Goal: Use online tool/utility: Utilize a website feature to perform a specific function

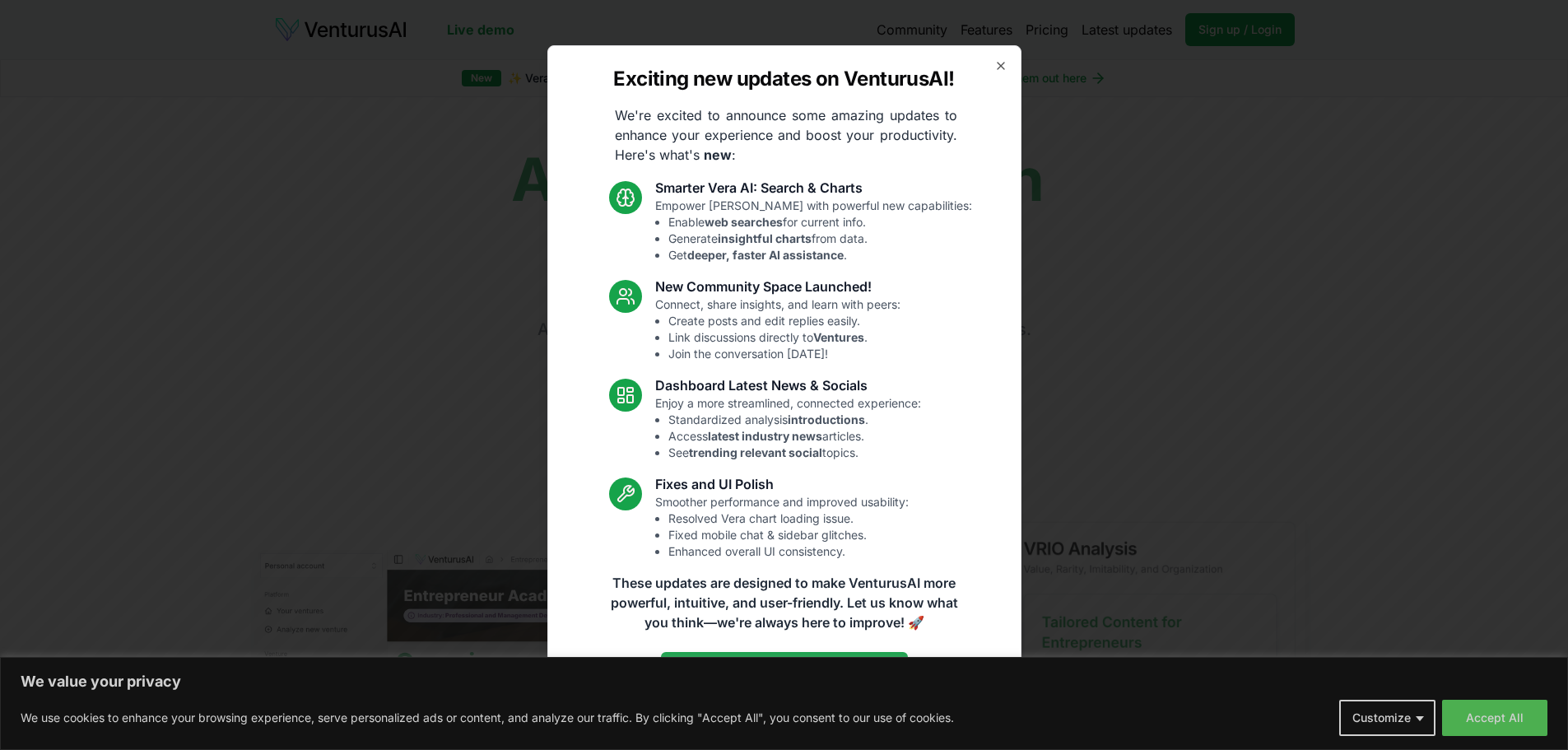
click at [997, 65] on icon "button" at bounding box center [1002, 66] width 14 height 14
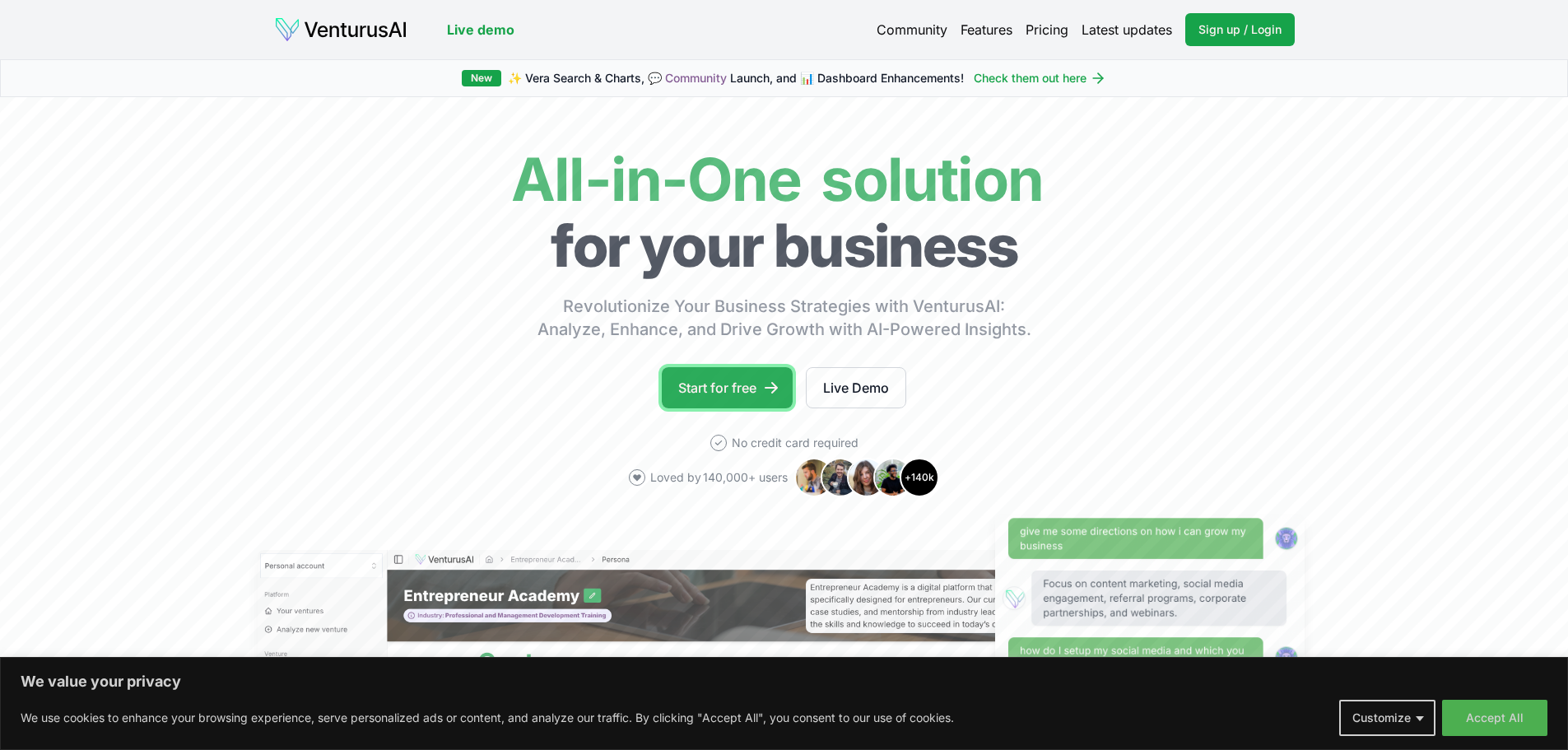
click at [753, 387] on link "Start for free" at bounding box center [727, 388] width 131 height 42
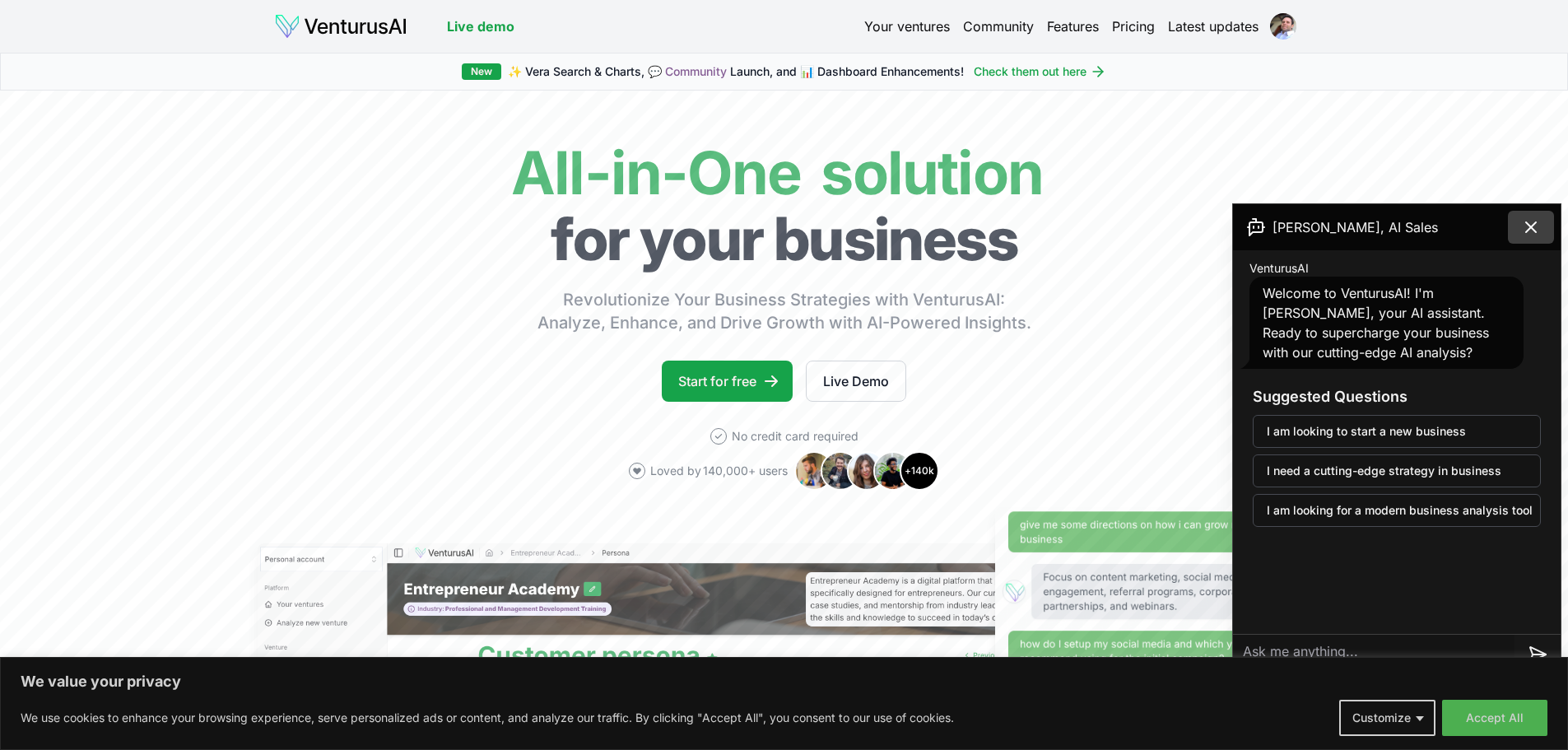
click at [1530, 235] on icon at bounding box center [1531, 227] width 19 height 19
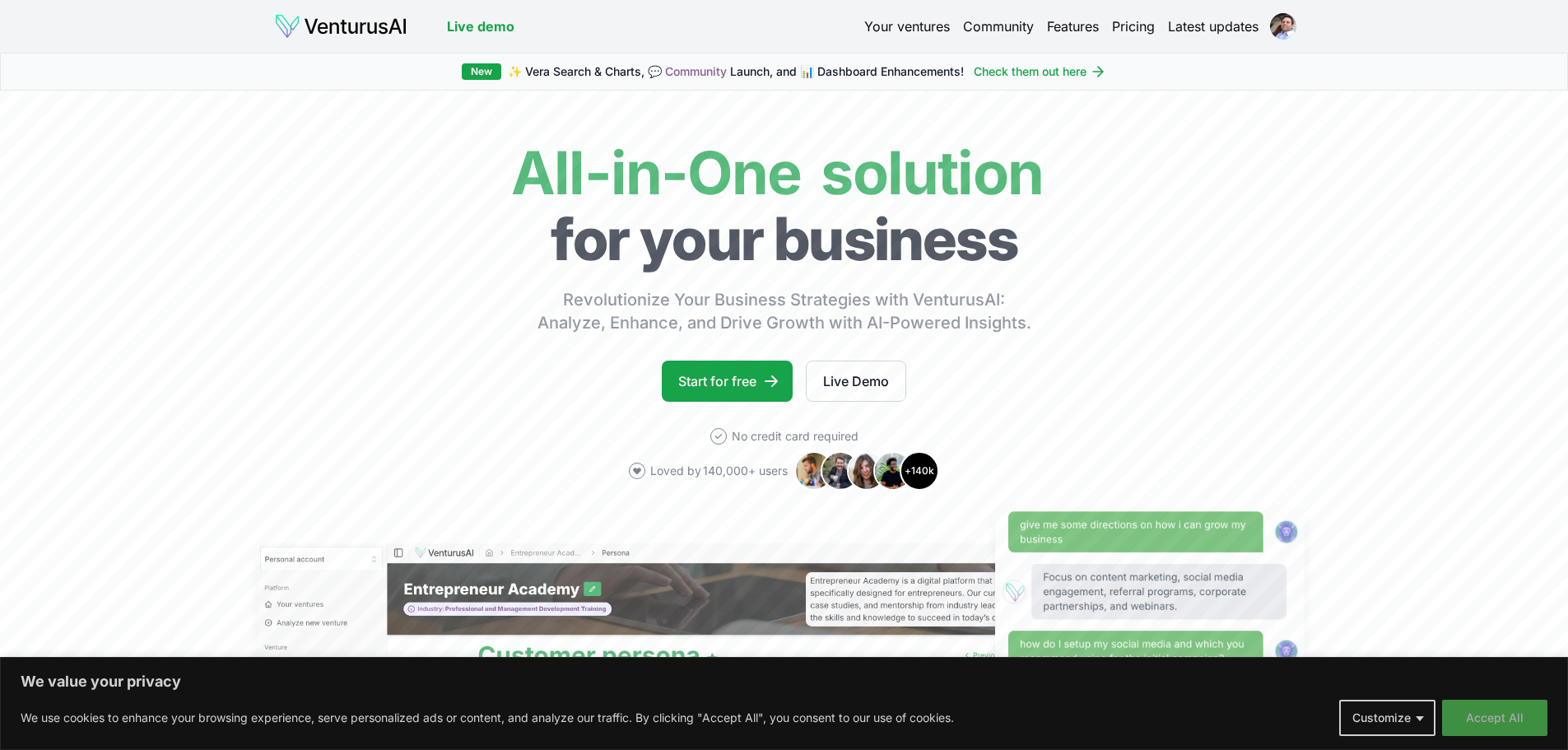
click at [1478, 709] on button "Accept All" at bounding box center [1495, 717] width 105 height 36
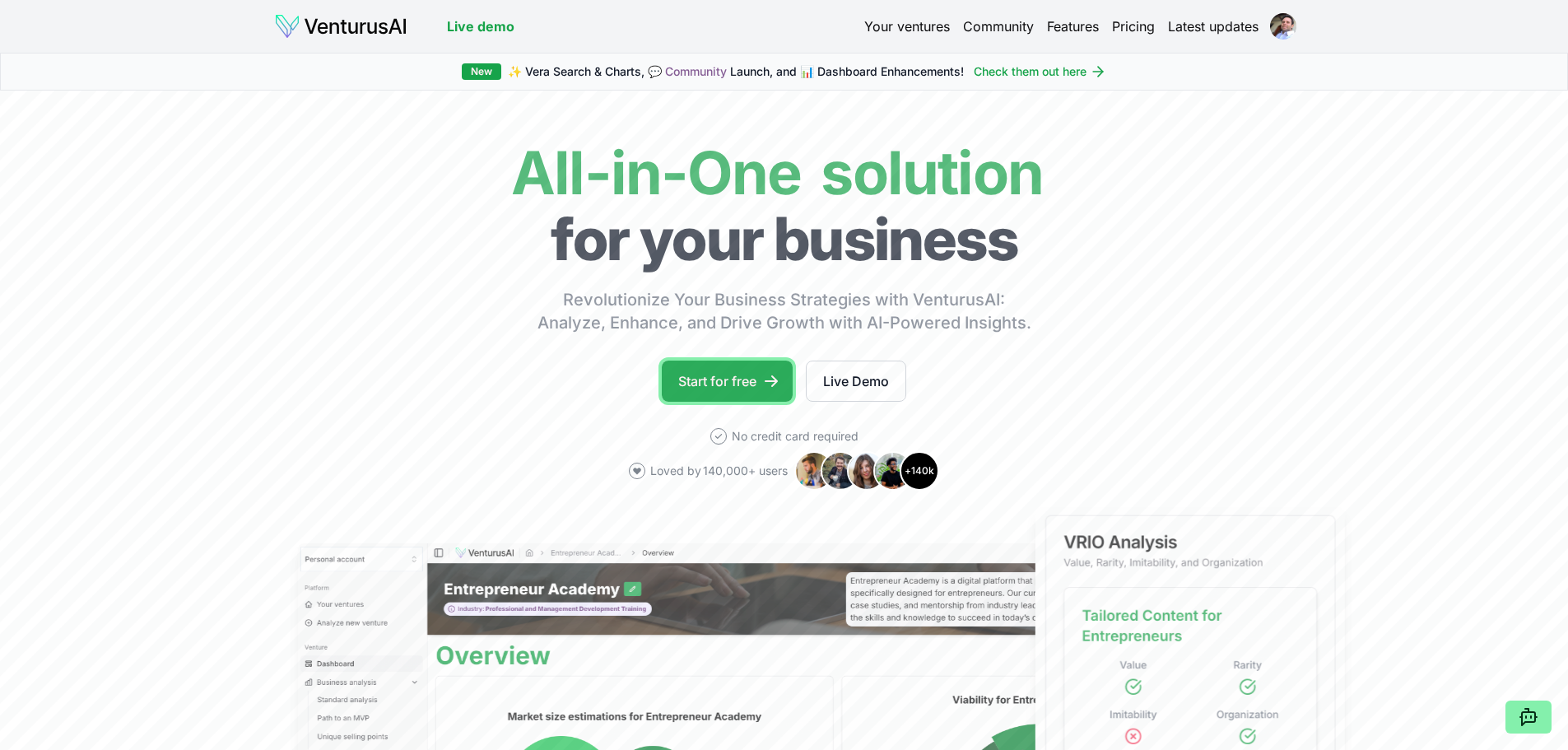
click at [762, 391] on link "Start for free" at bounding box center [727, 381] width 131 height 42
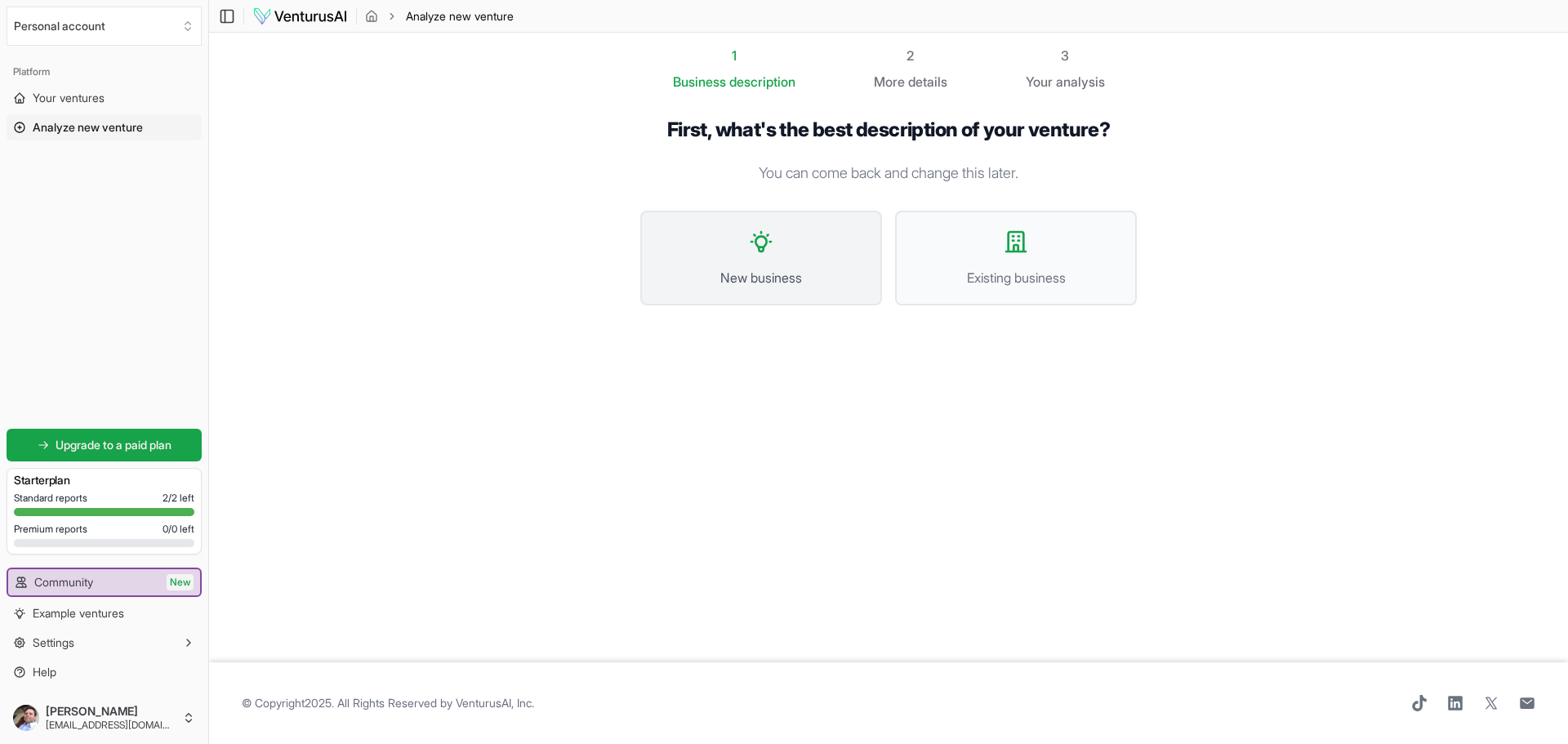
click at [781, 290] on button "New business" at bounding box center [761, 258] width 242 height 95
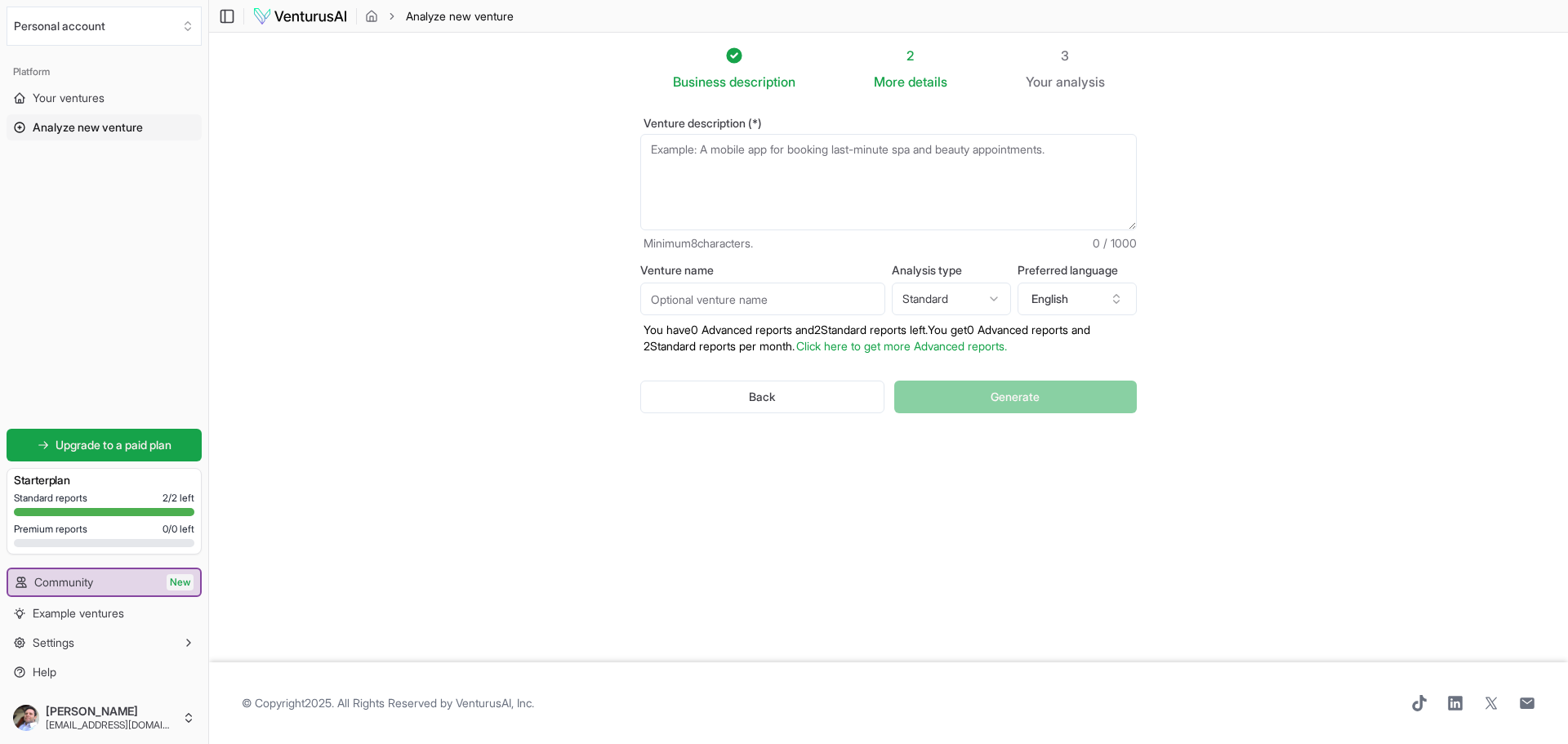
drag, startPoint x: 1395, startPoint y: 1, endPoint x: 1246, endPoint y: 115, distance: 187.6
click at [1246, 115] on section "Business description 2 More details 3 Your analysis Venture description (*) Min…" at bounding box center [888, 347] width 1359 height 629
click at [1254, 81] on section "Business description 2 More details 3 Your analysis Venture description (*) Min…" at bounding box center [888, 347] width 1359 height 629
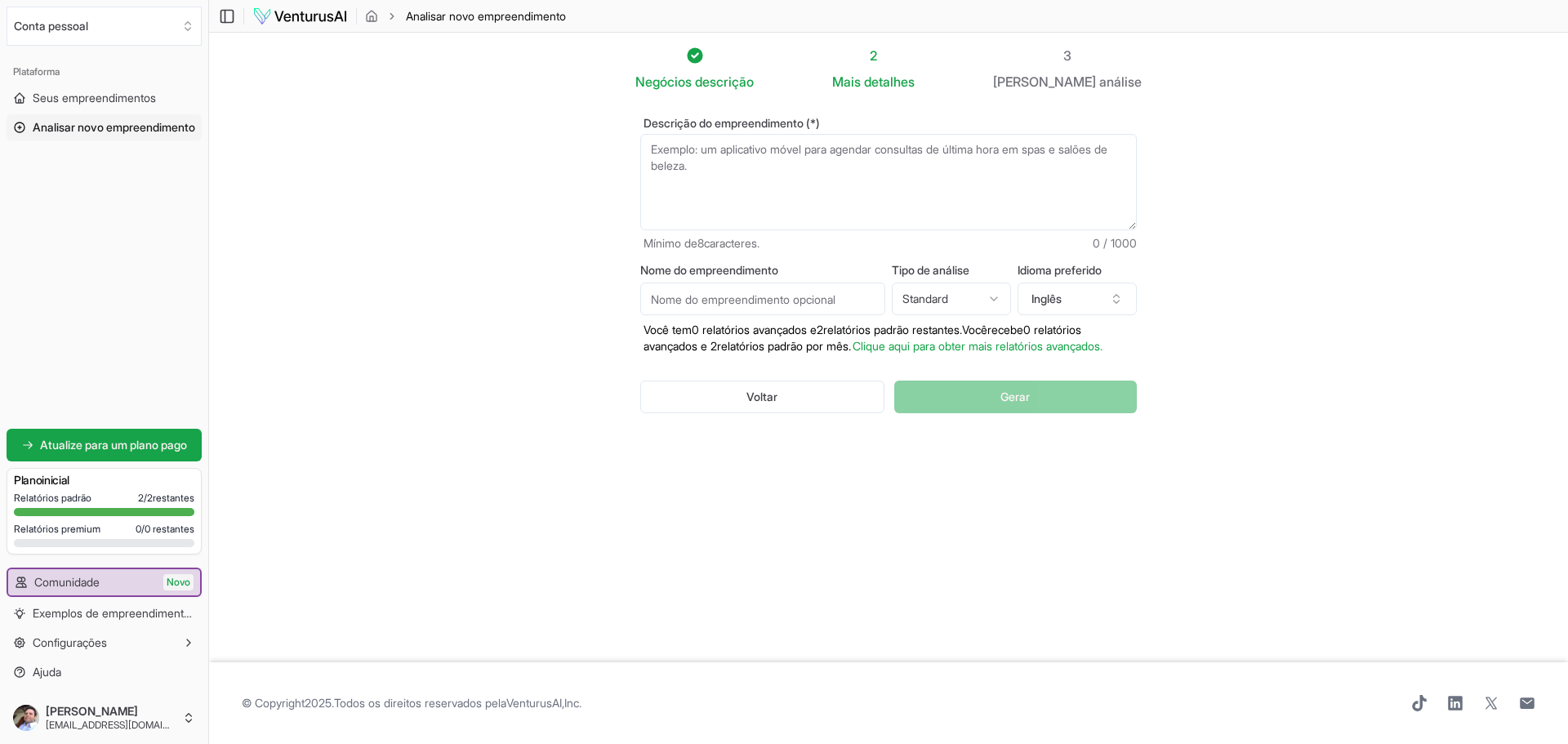
click at [1212, 125] on section "Negócios descrição 2 Mais detalhes 3 Seu análise Descrição do empreendimento (*…" at bounding box center [888, 347] width 1359 height 629
click at [854, 151] on textarea "Descrição do empreendimento (*)" at bounding box center [889, 182] width 497 height 96
type textarea "Q"
click at [1344, 103] on section "Negócios descrição 2 Mais detalhes 3 Seu análise Descrição do empreendimento (*…" at bounding box center [888, 347] width 1359 height 629
click at [942, 159] on textarea "Descrição do empreendimento (*)" at bounding box center [889, 182] width 497 height 96
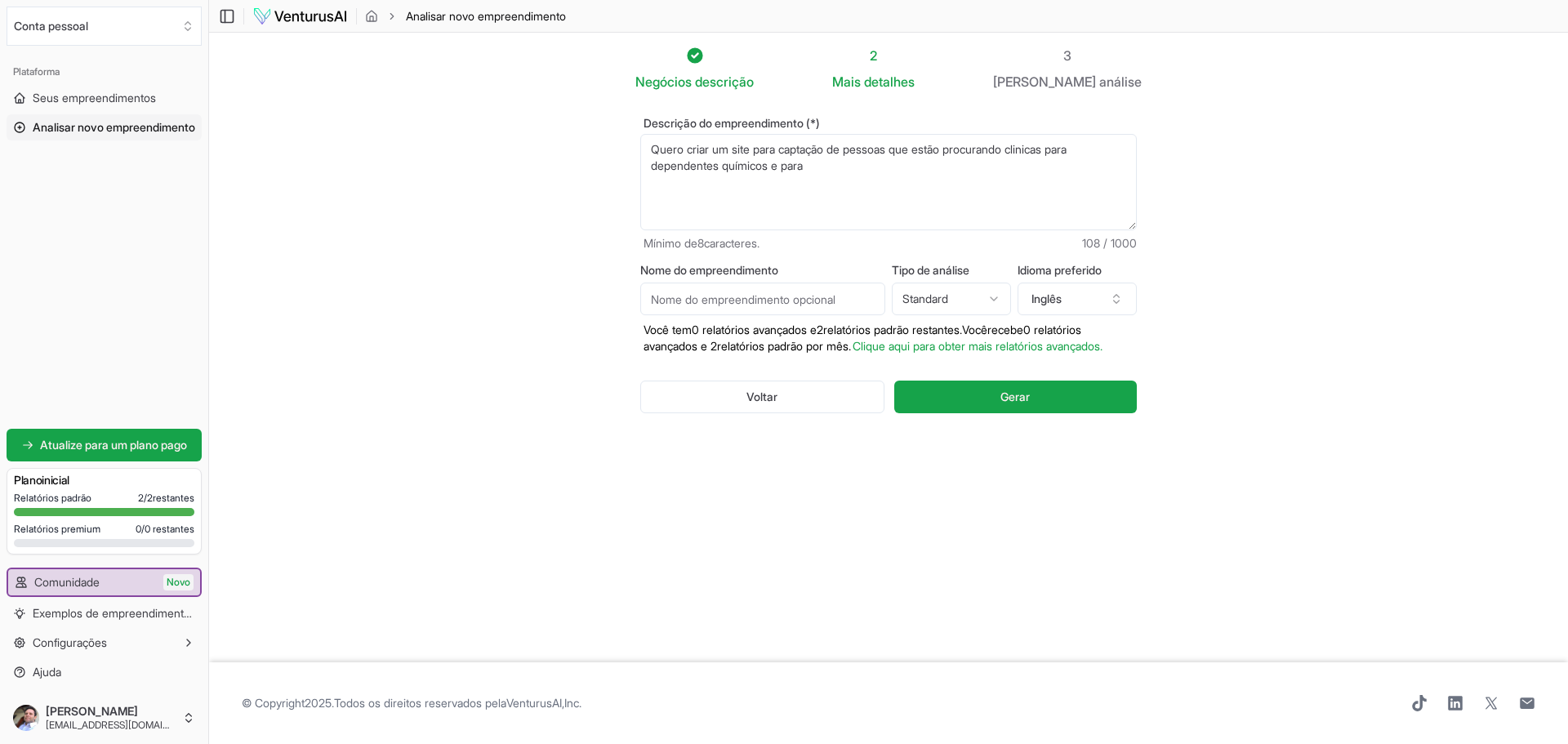
click at [821, 159] on textarea "Quero criar um site para captação de pessoas que estão procurando clinicas para…" at bounding box center [889, 182] width 497 height 96
click at [886, 190] on textarea "Quero criar um site para captação de pessoas que estão procurando clinicas para…" at bounding box center [889, 182] width 497 height 96
click at [1115, 198] on textarea "Quero criar um site para captação de pessoas que estão procurando clinicas para…" at bounding box center [889, 182] width 497 height 96
click at [1120, 197] on textarea "Quero criar um site para captação de pessoas que estão procurando clinicas para…" at bounding box center [889, 182] width 497 height 96
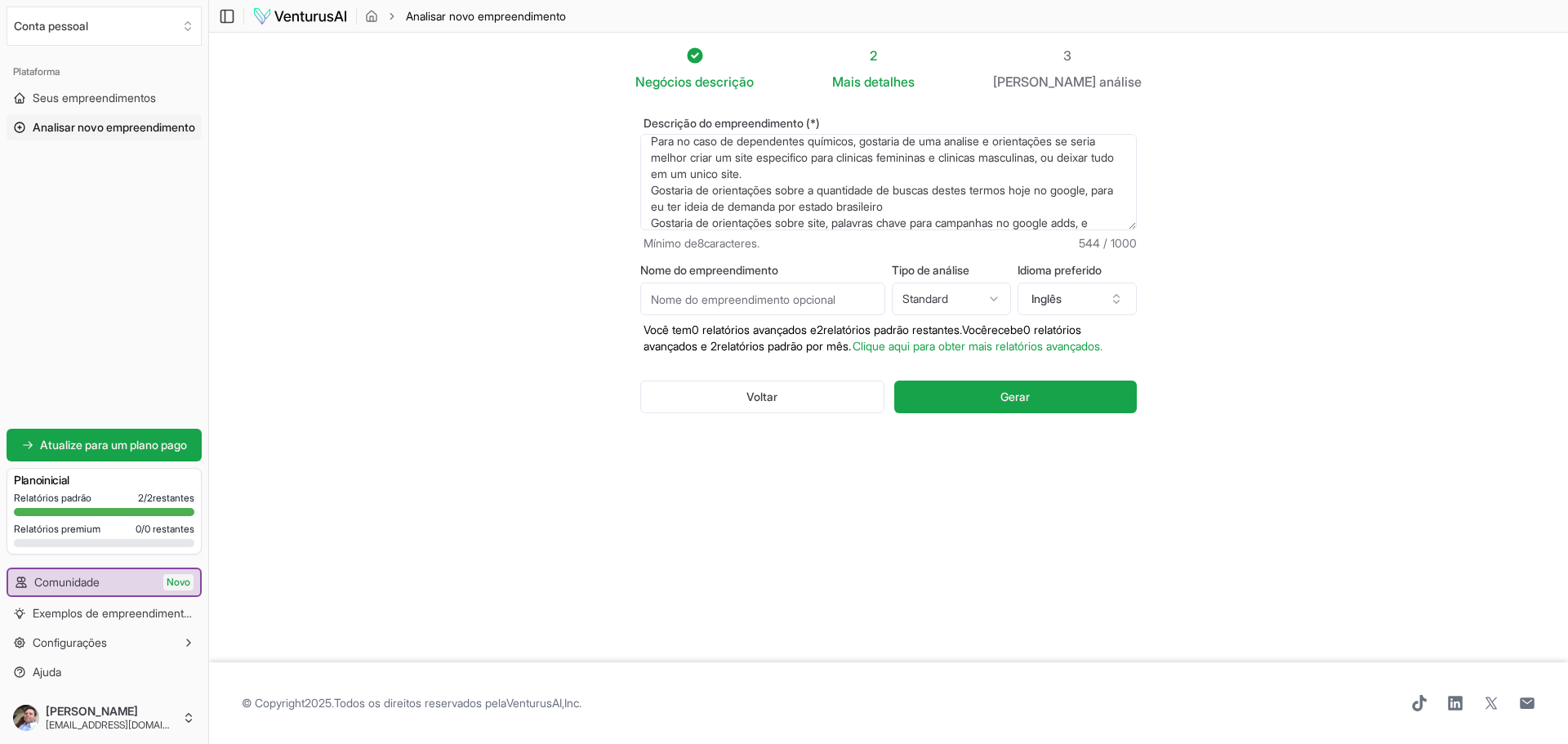
scroll to position [58, 0]
type textarea "Quero criar um site para captação de pessoas que estão procurando clinicas para…"
click at [983, 298] on html "Valorizamos sua privacidade Utilizamos cookies para melhorar sua experiência de…" at bounding box center [784, 372] width 1568 height 744
select select "advanced"
click at [1112, 293] on icon "button" at bounding box center [1116, 299] width 13 height 13
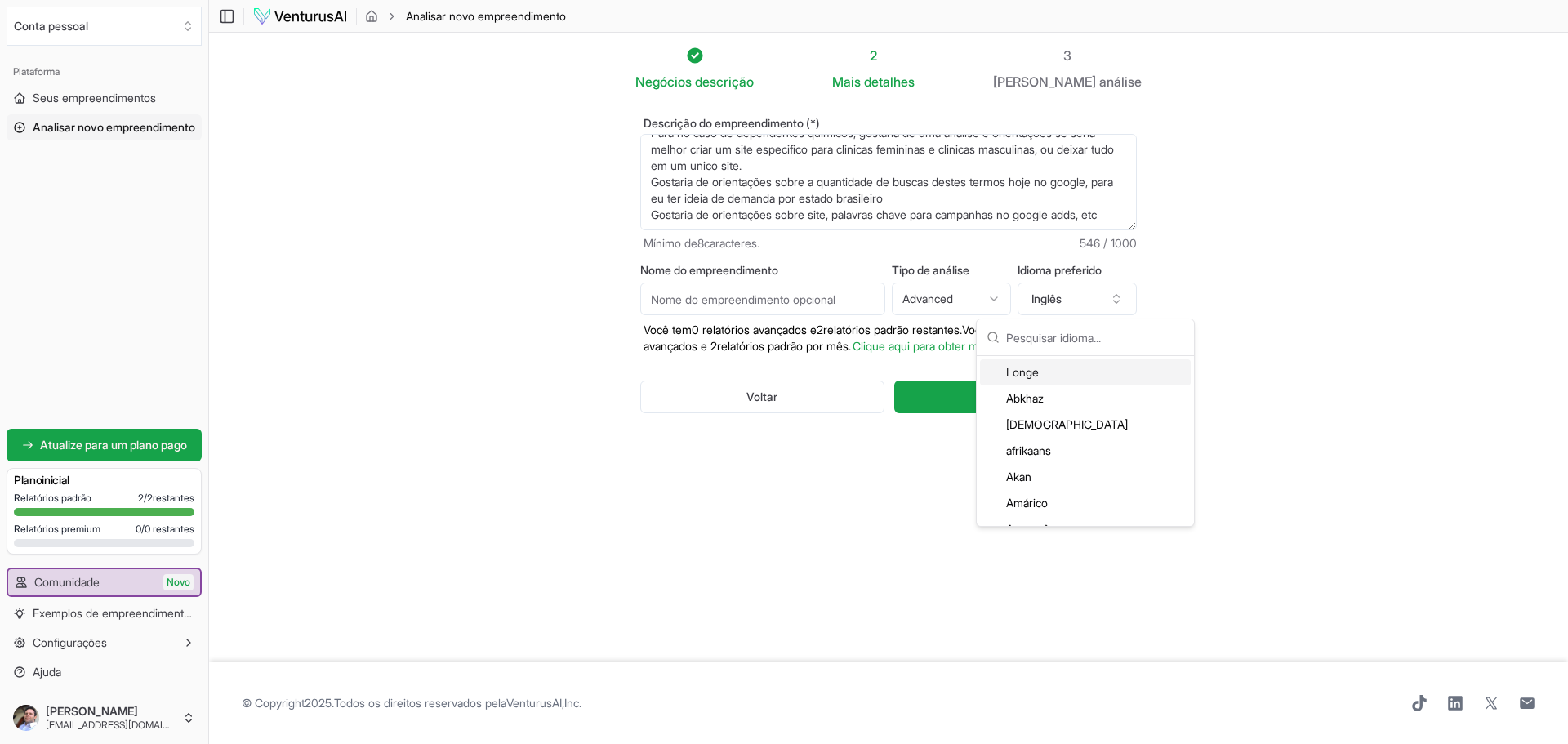
click at [1102, 339] on input "text" at bounding box center [1095, 337] width 178 height 35
type input "por"
click at [1075, 365] on div "Português" at bounding box center [1086, 372] width 211 height 26
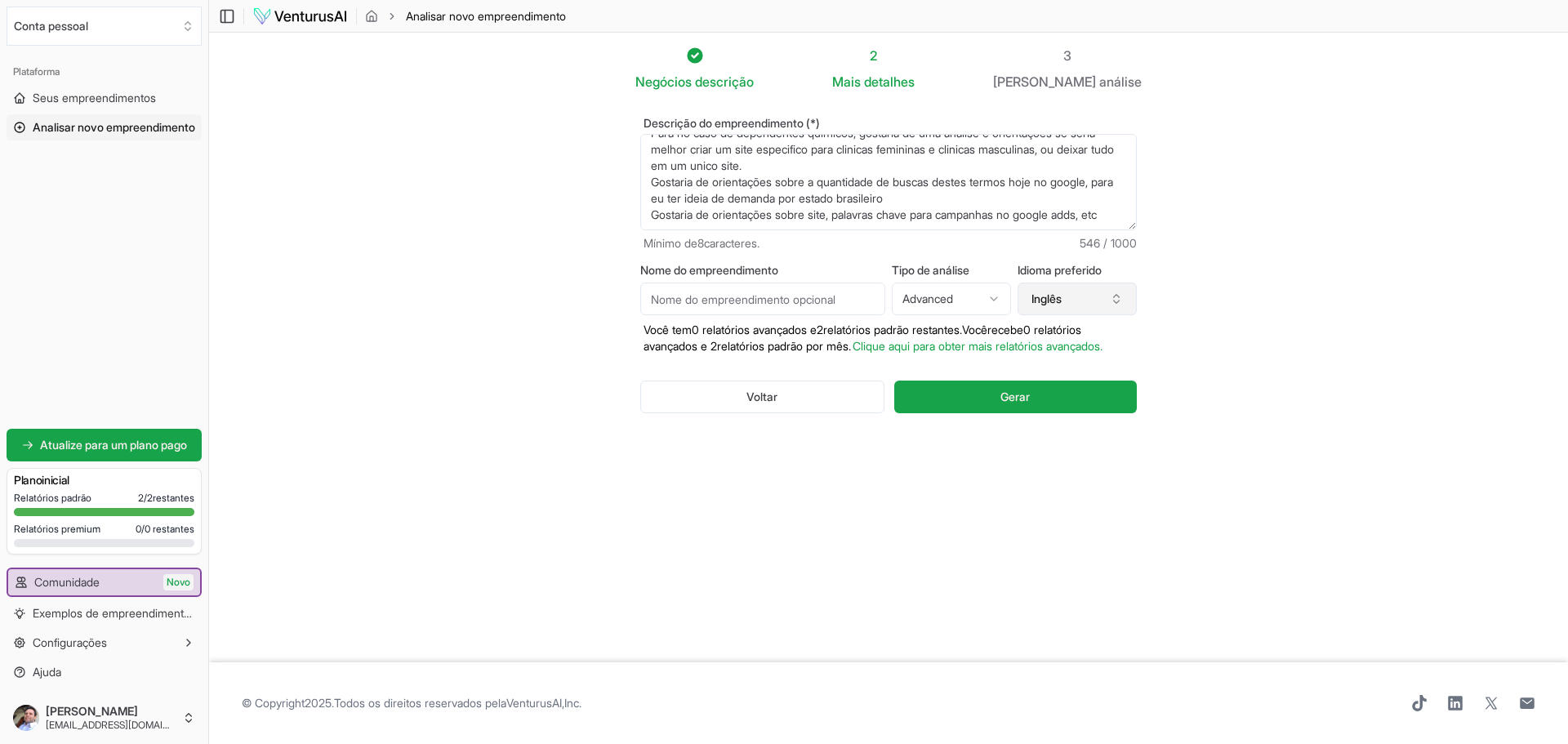
click at [1122, 301] on icon "button" at bounding box center [1116, 299] width 13 height 13
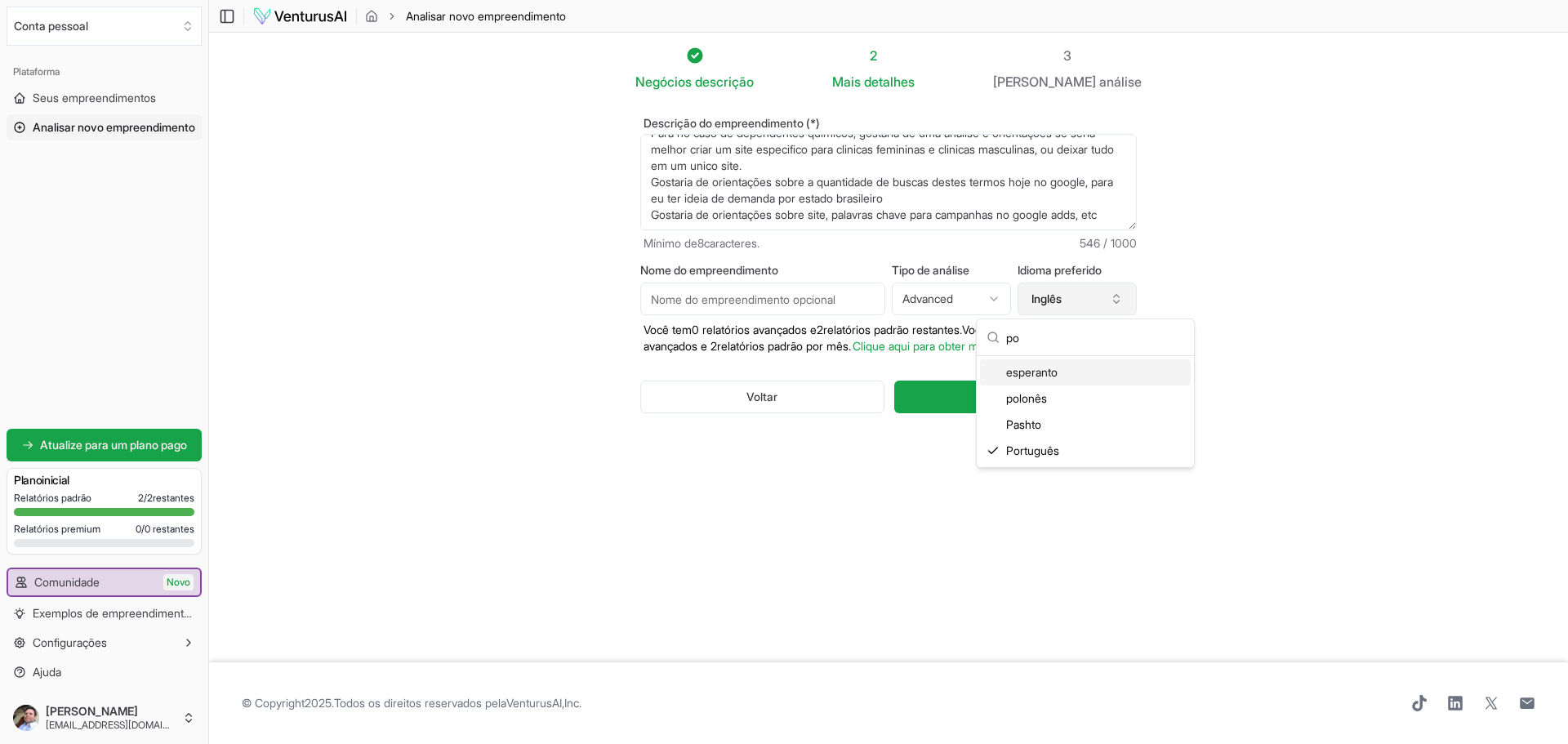
type input "por"
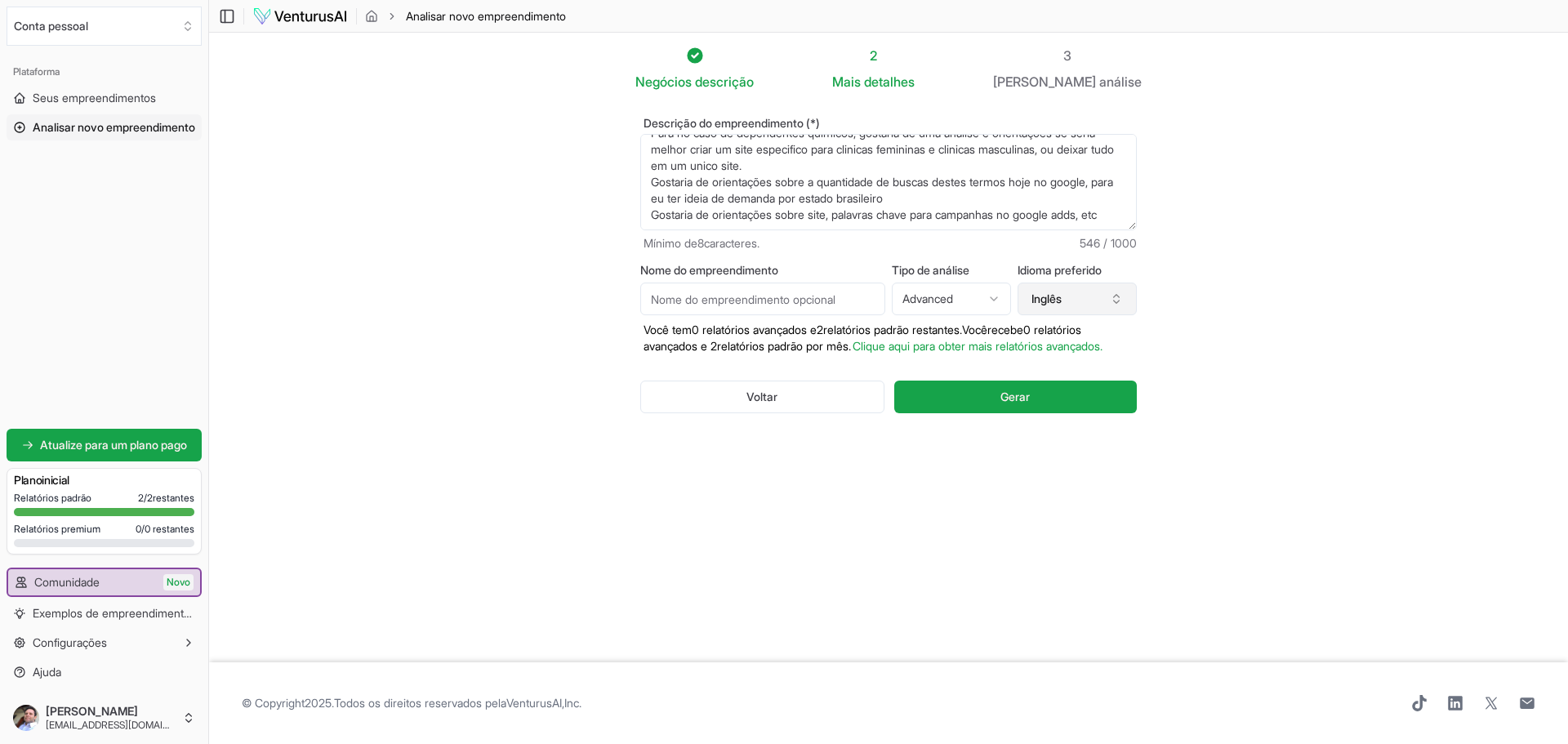
click at [1119, 301] on icon "button" at bounding box center [1116, 301] width 6 height 3
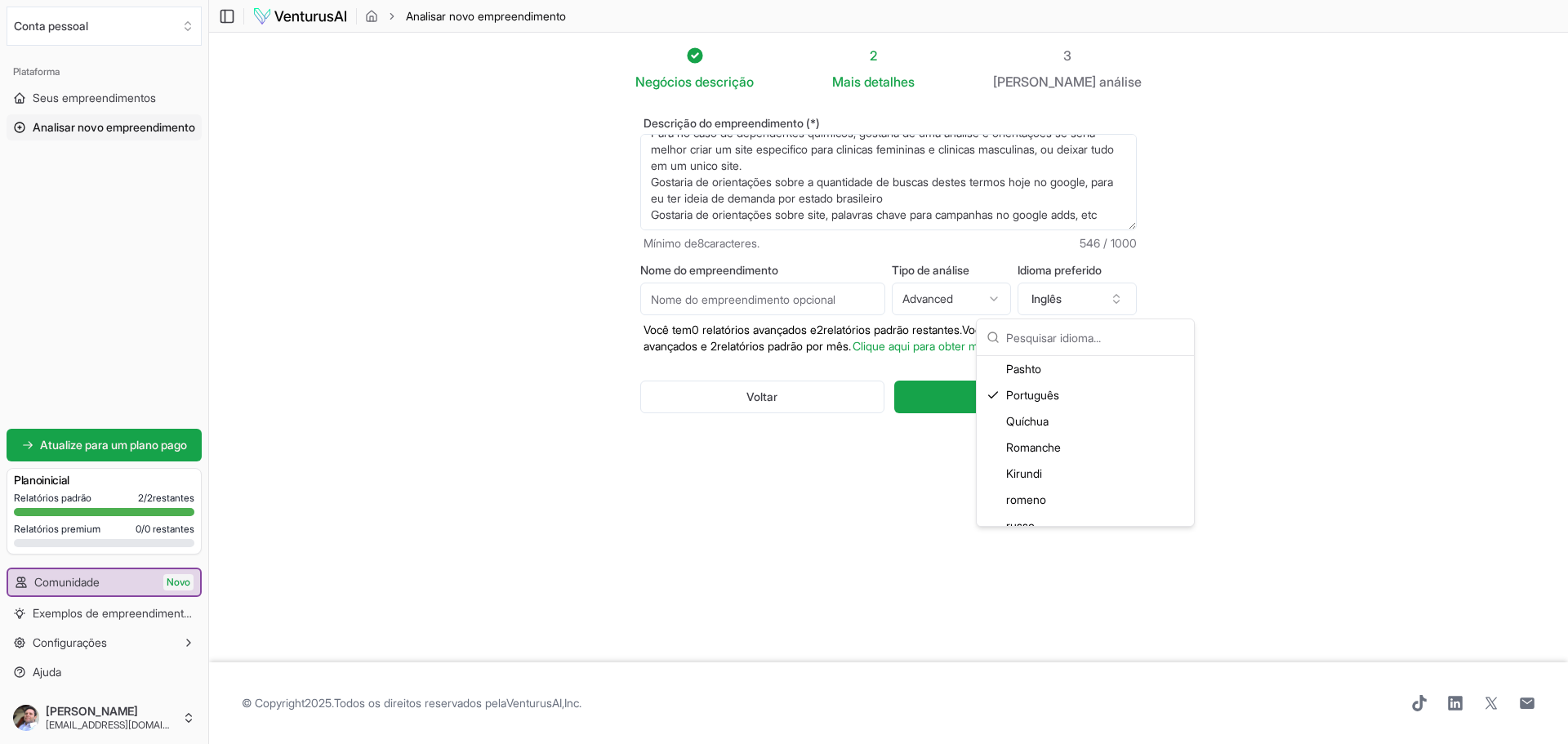
scroll to position [3266, 0]
click at [1052, 474] on font "Português" at bounding box center [1032, 477] width 53 height 13
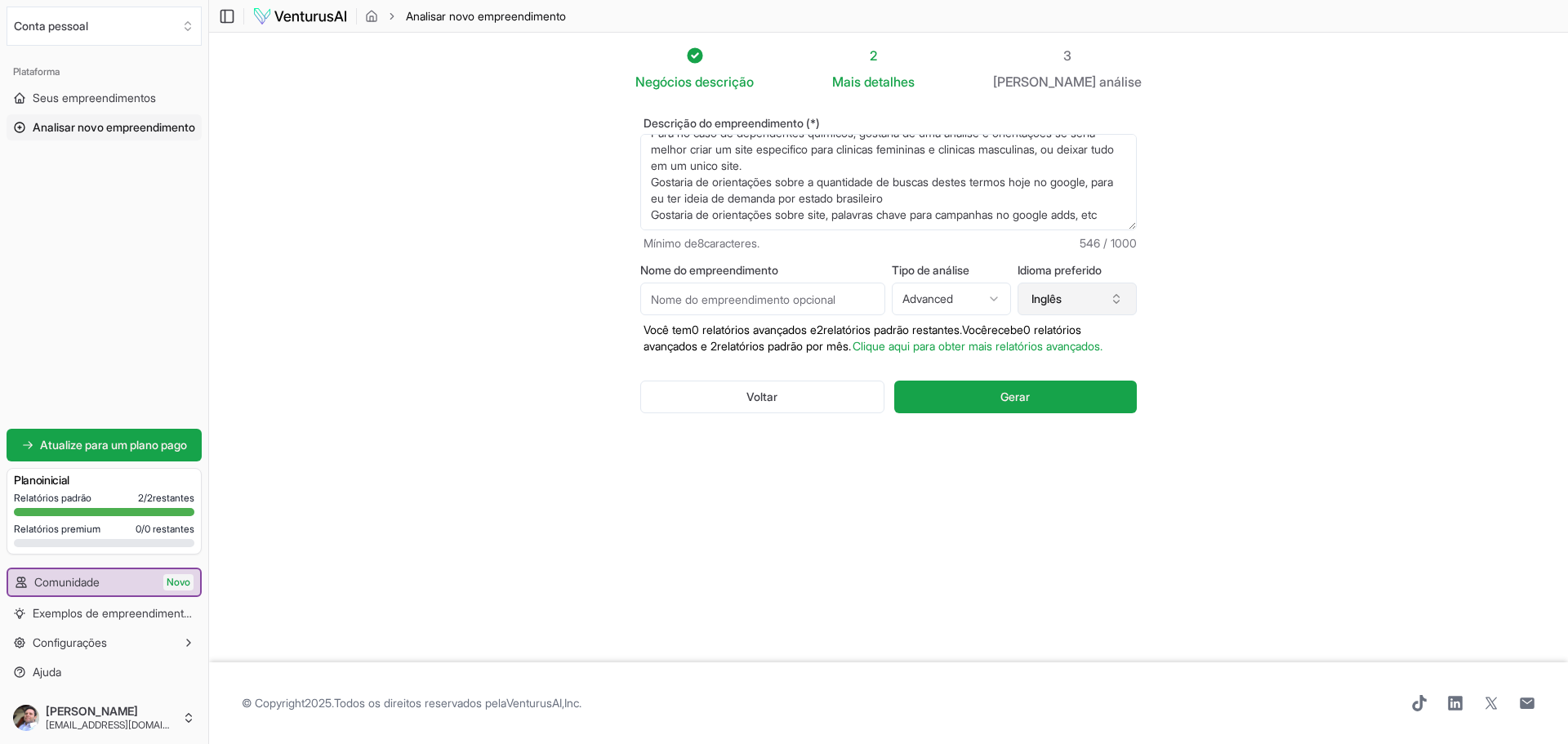
click at [1118, 292] on icon "button" at bounding box center [1116, 299] width 13 height 13
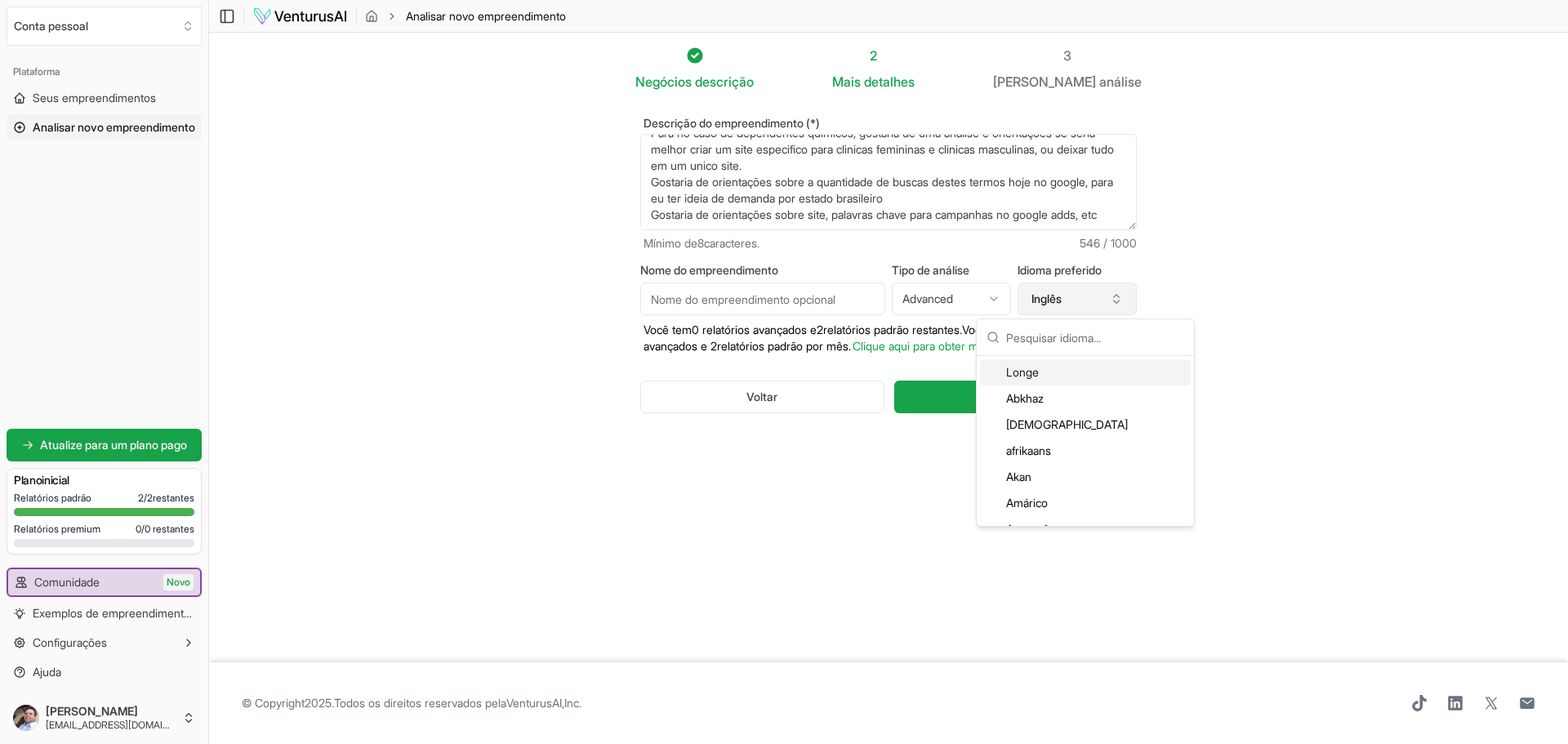
click at [1116, 307] on button "Inglês" at bounding box center [1077, 299] width 119 height 33
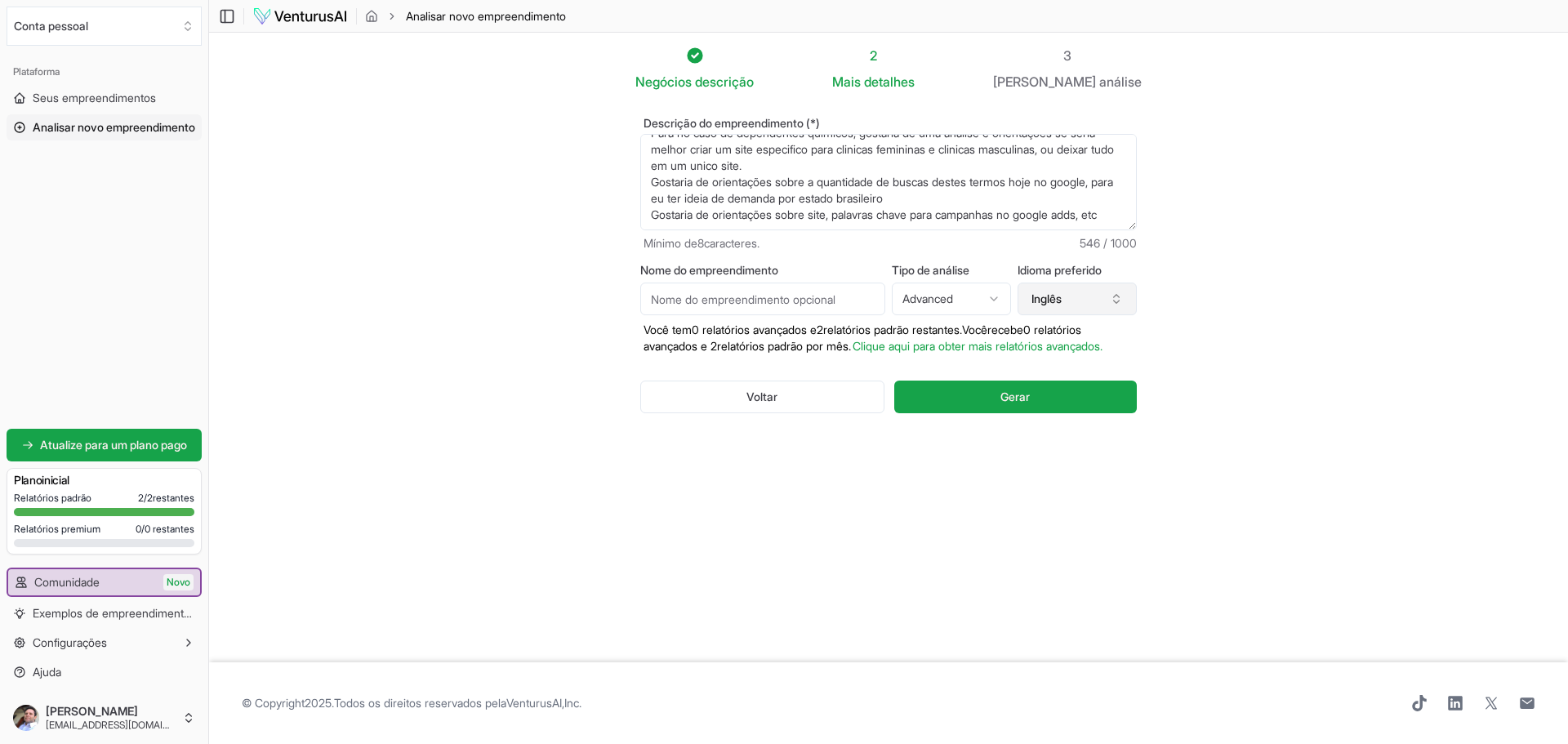
click at [1116, 307] on button "Inglês" at bounding box center [1077, 299] width 119 height 33
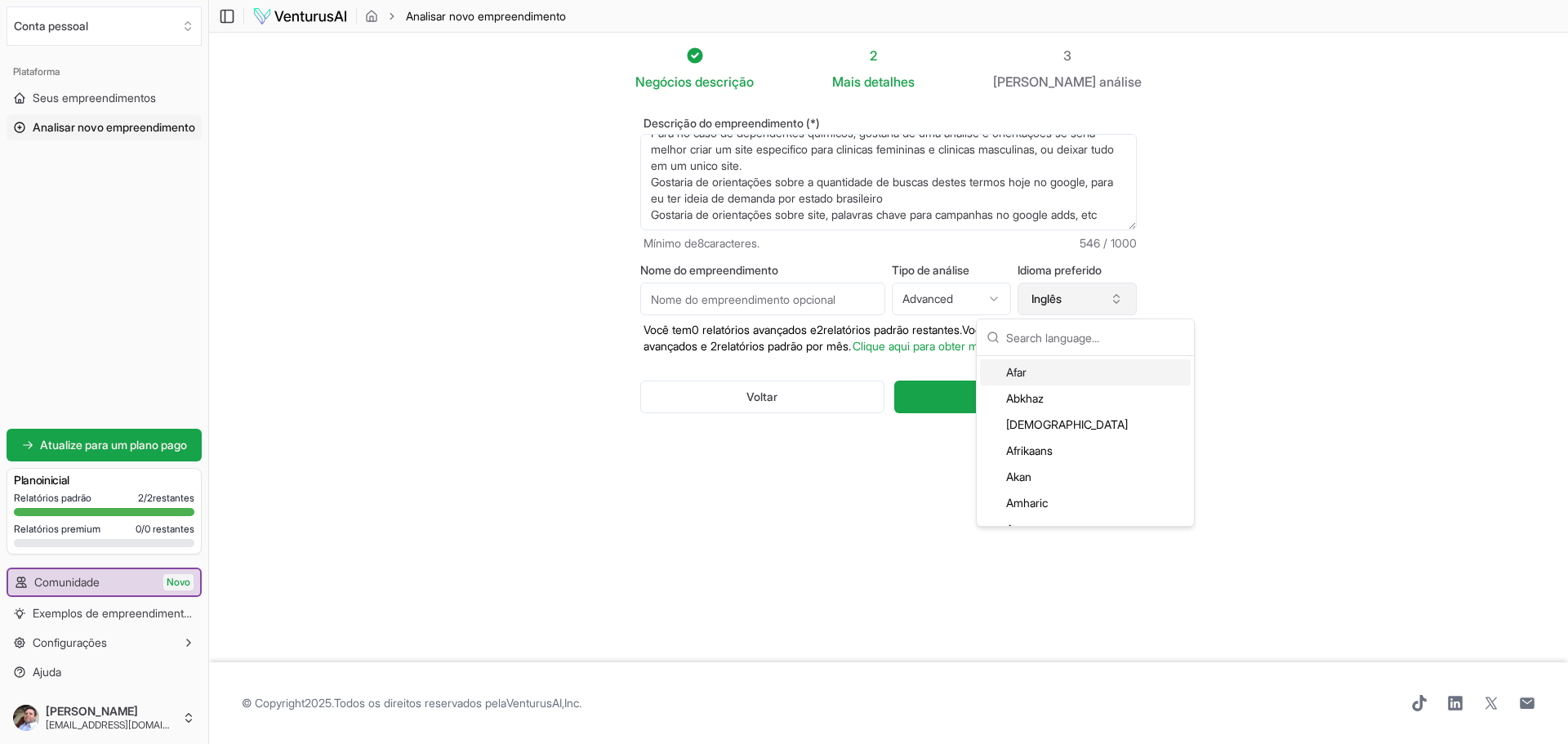
click at [1116, 307] on button "Inglês" at bounding box center [1077, 299] width 119 height 33
click at [1116, 306] on button "Inglês" at bounding box center [1077, 299] width 119 height 33
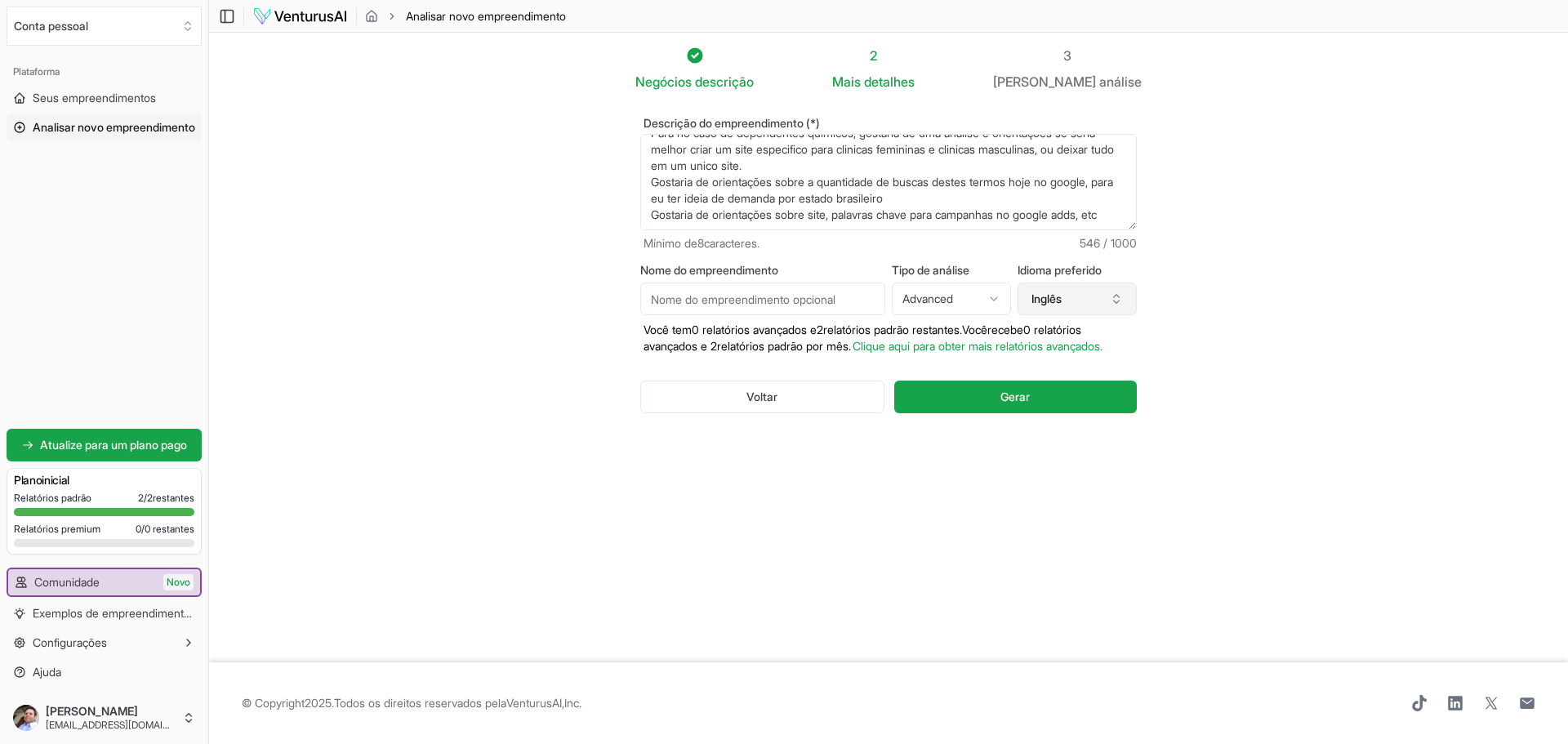
click at [1116, 306] on button "Inglês" at bounding box center [1077, 299] width 119 height 33
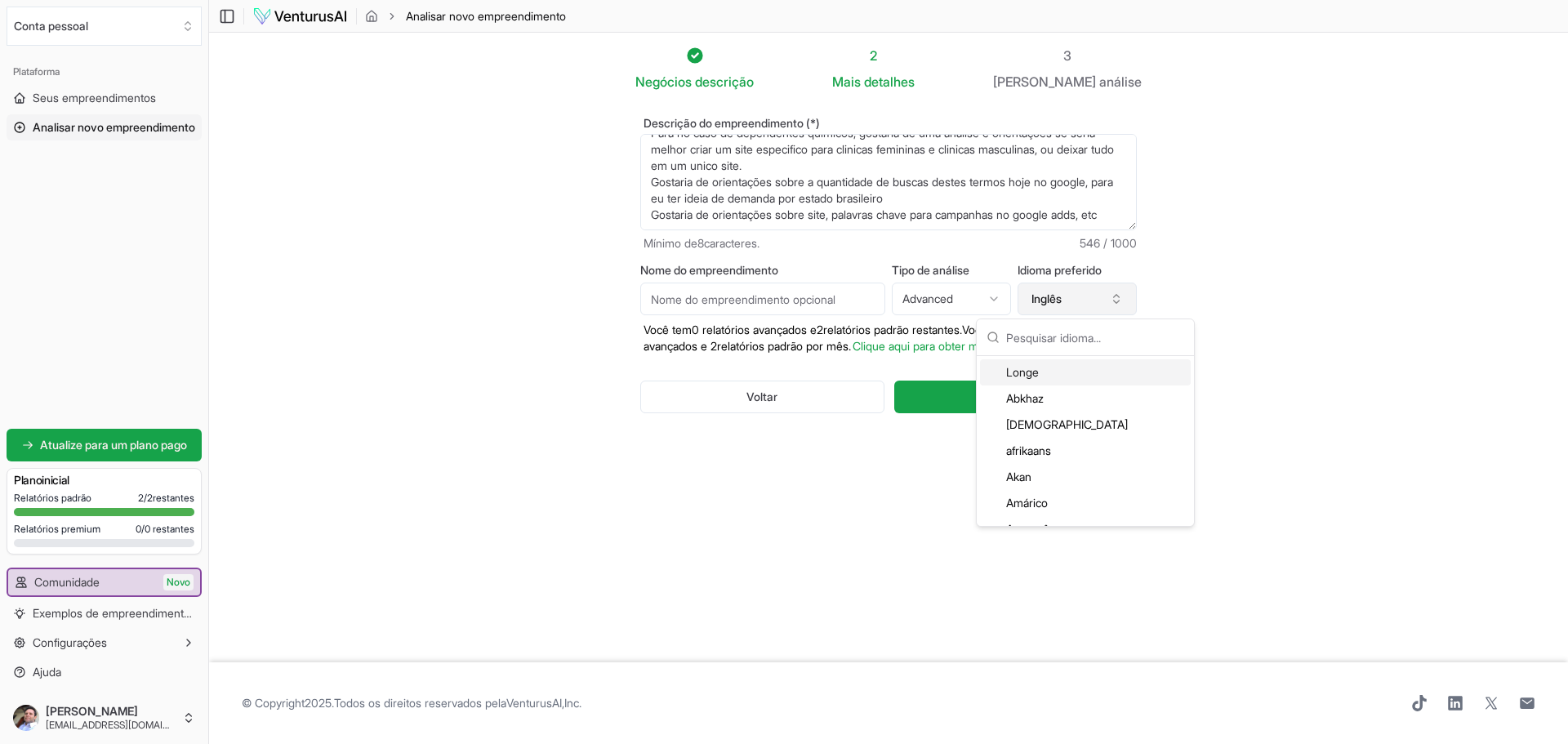
click at [1065, 299] on button "Inglês" at bounding box center [1077, 299] width 119 height 33
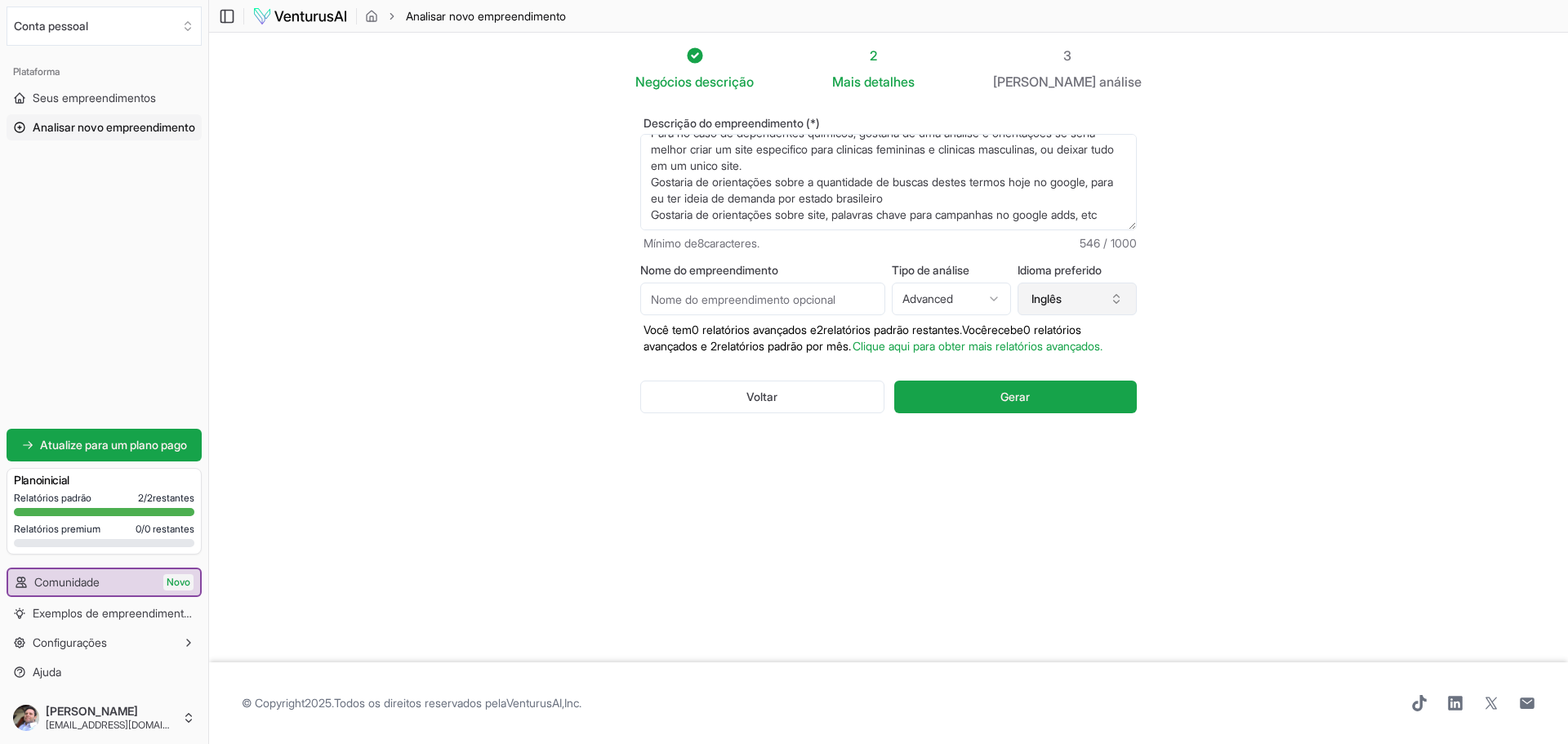
click at [1113, 295] on icon "button" at bounding box center [1116, 299] width 13 height 13
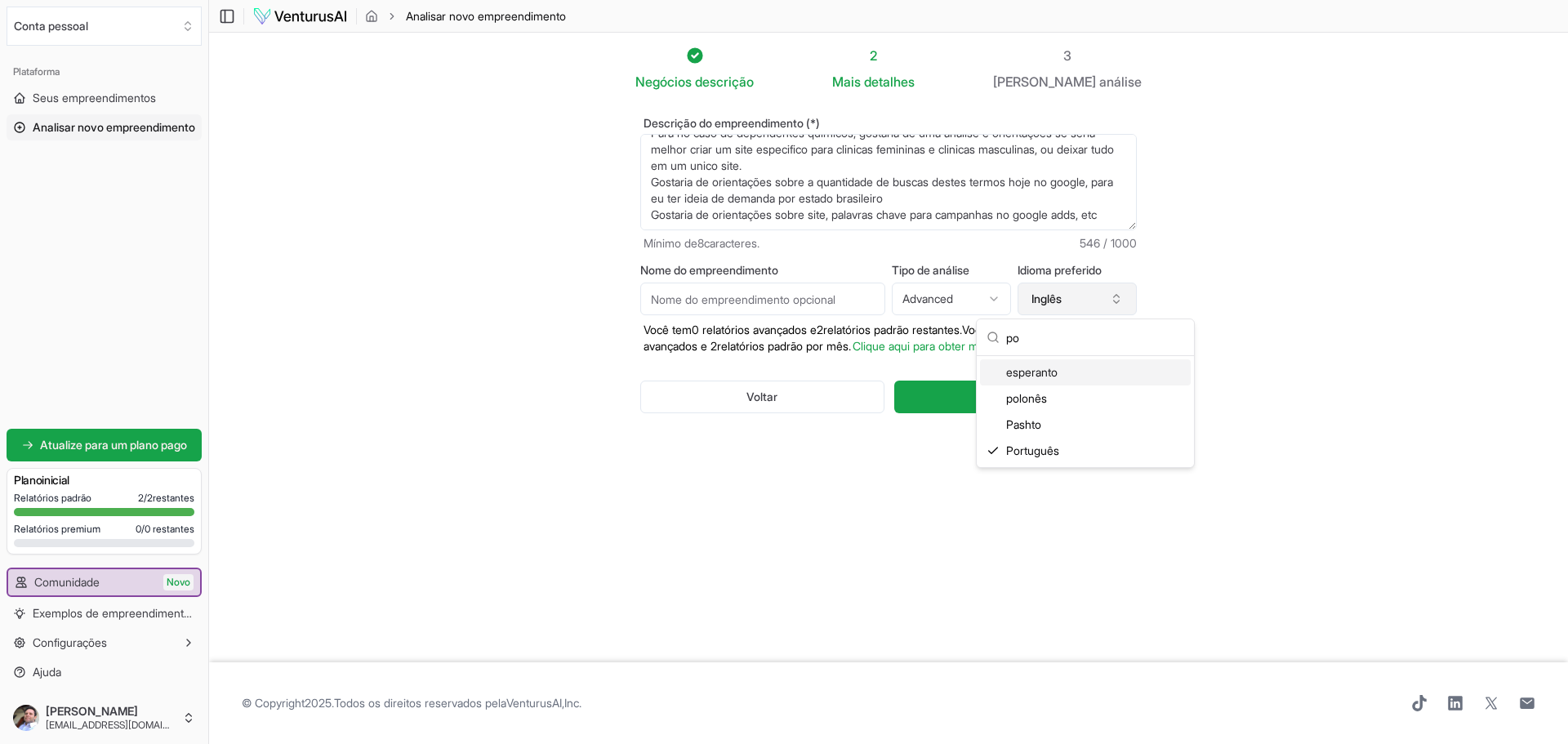
type input "por"
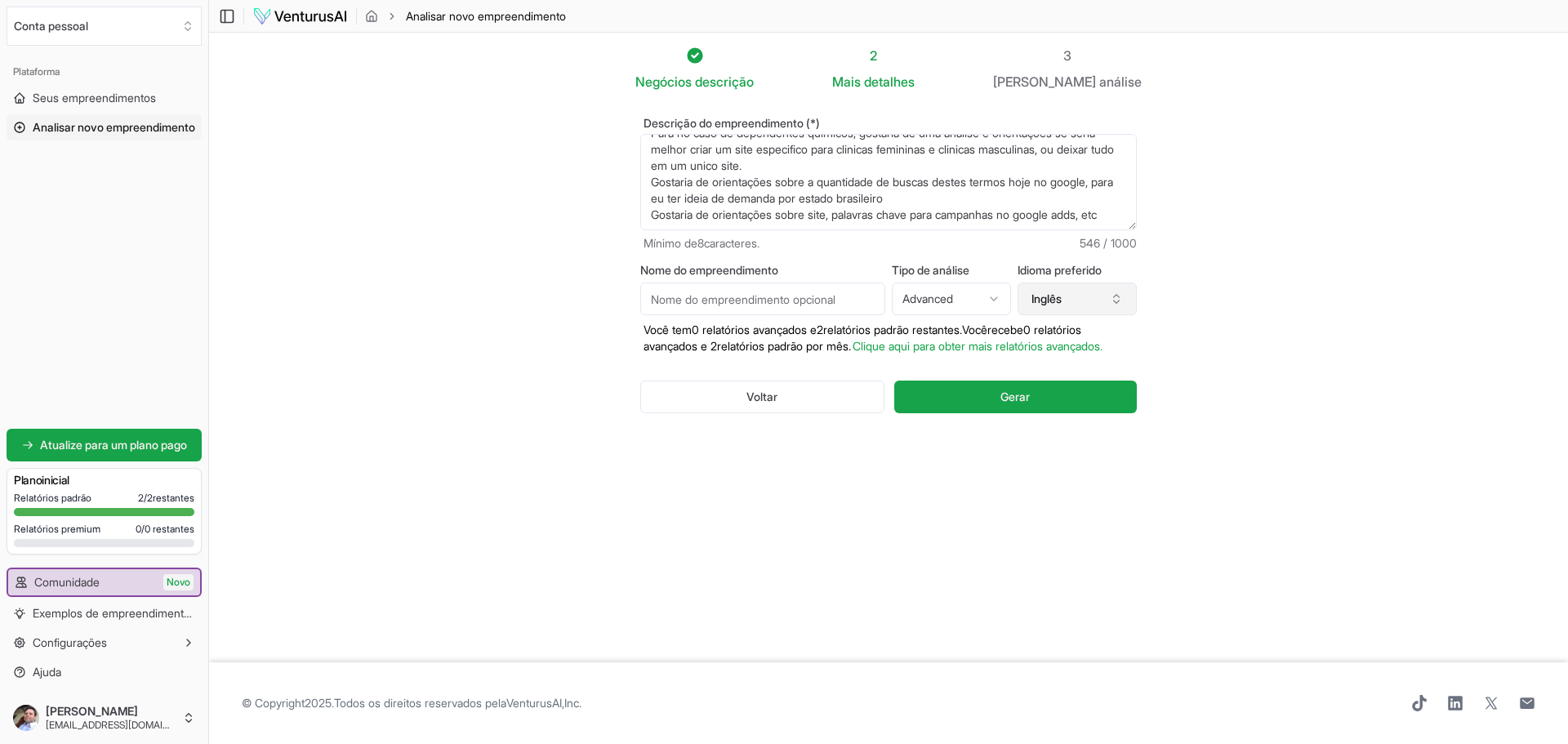
click at [1113, 295] on icon "button" at bounding box center [1116, 299] width 13 height 13
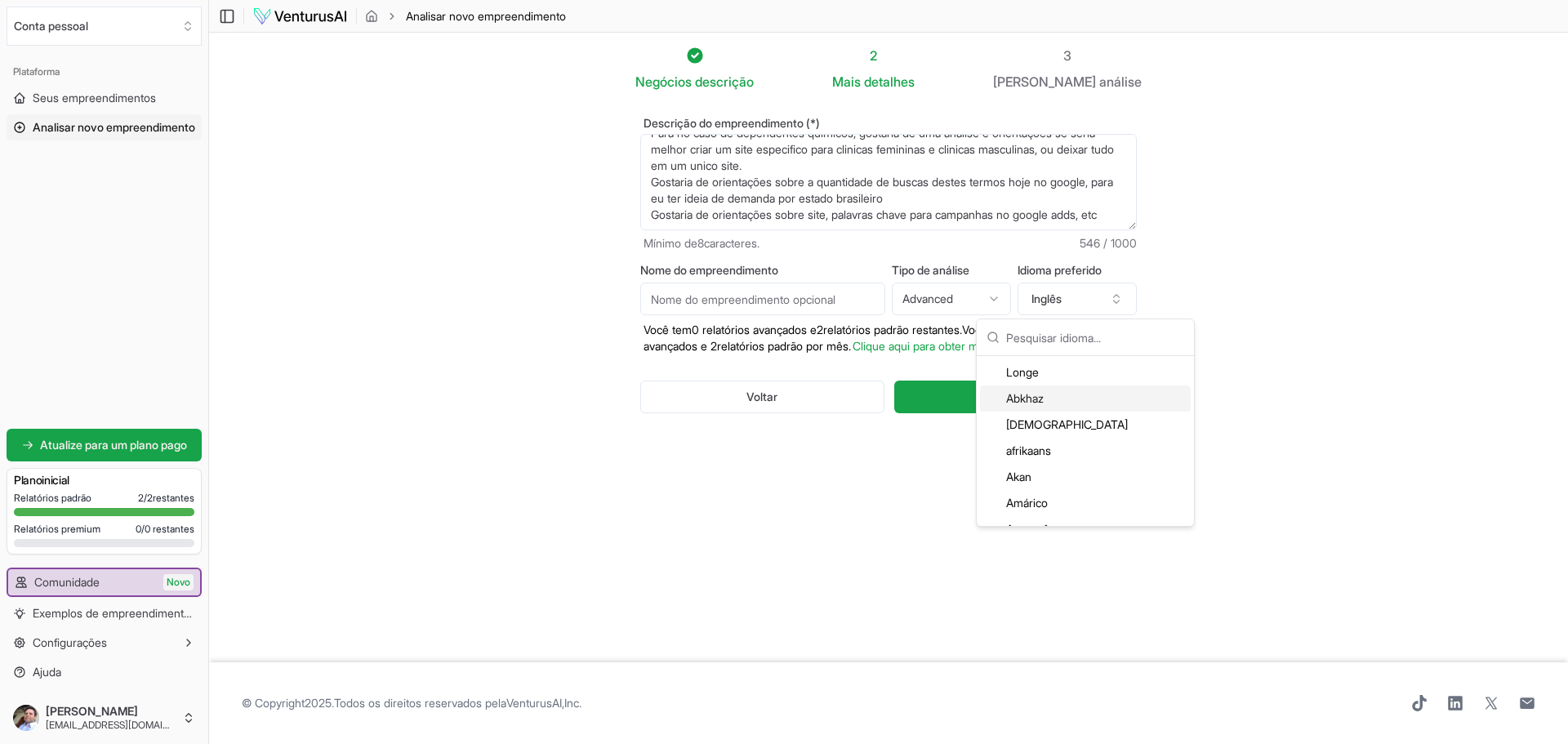
click at [1055, 399] on div "Abkhaz" at bounding box center [1086, 398] width 211 height 26
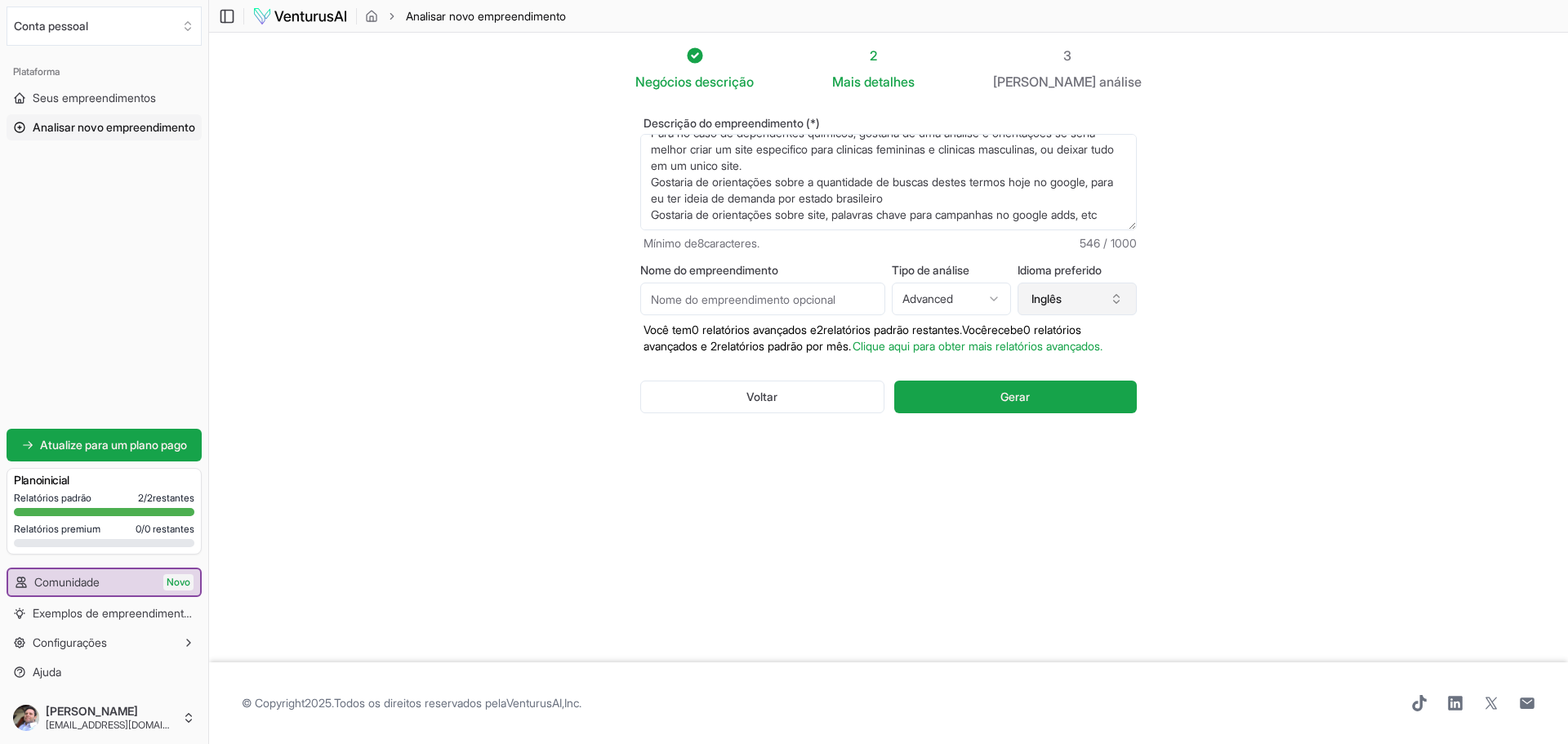
click at [1119, 302] on icon "button" at bounding box center [1116, 299] width 13 height 13
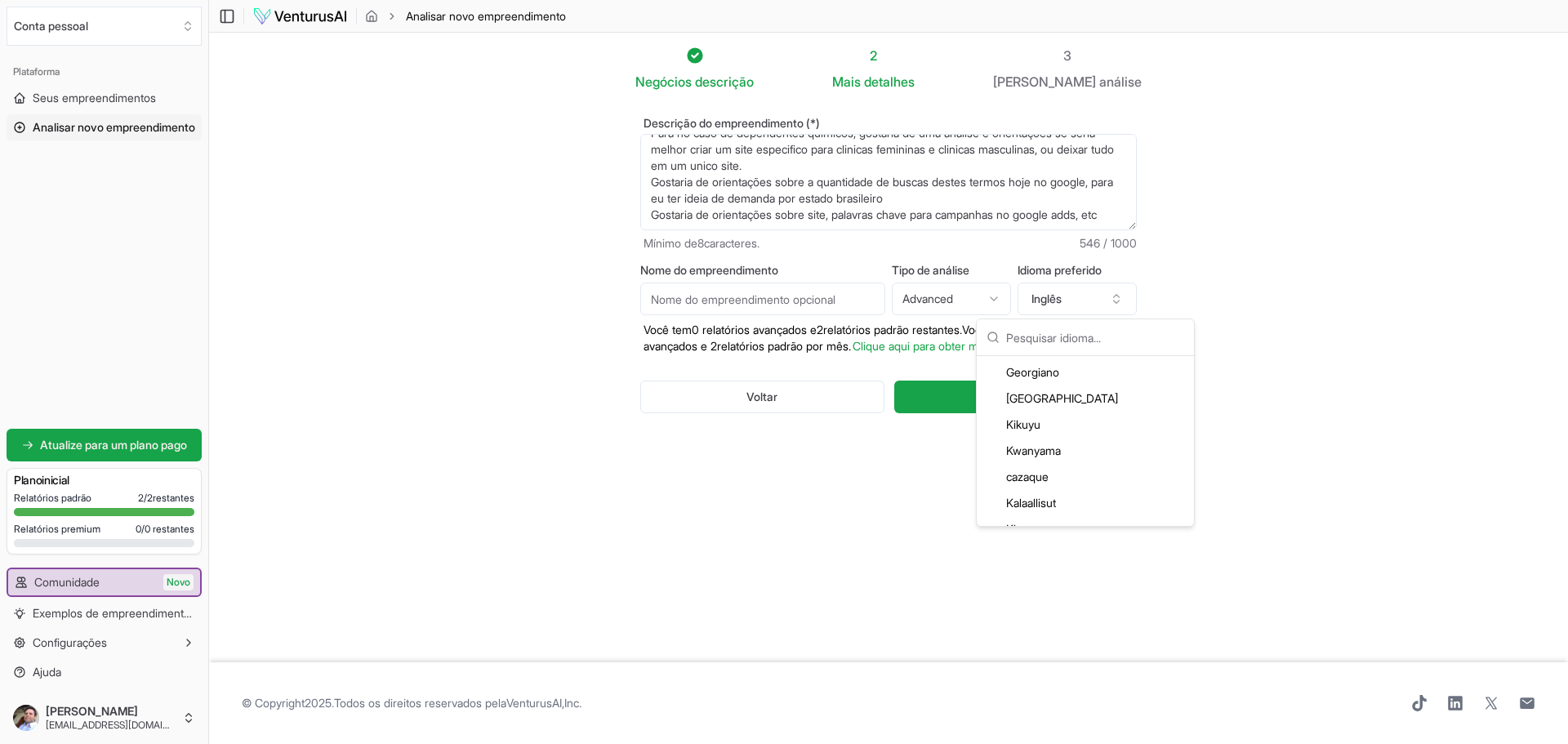
scroll to position [2531, 0]
click at [794, 516] on div "Negócios descrição 2 Mais detalhes 3 Seu análise Descrição do empreendimento (*…" at bounding box center [888, 339] width 549 height 588
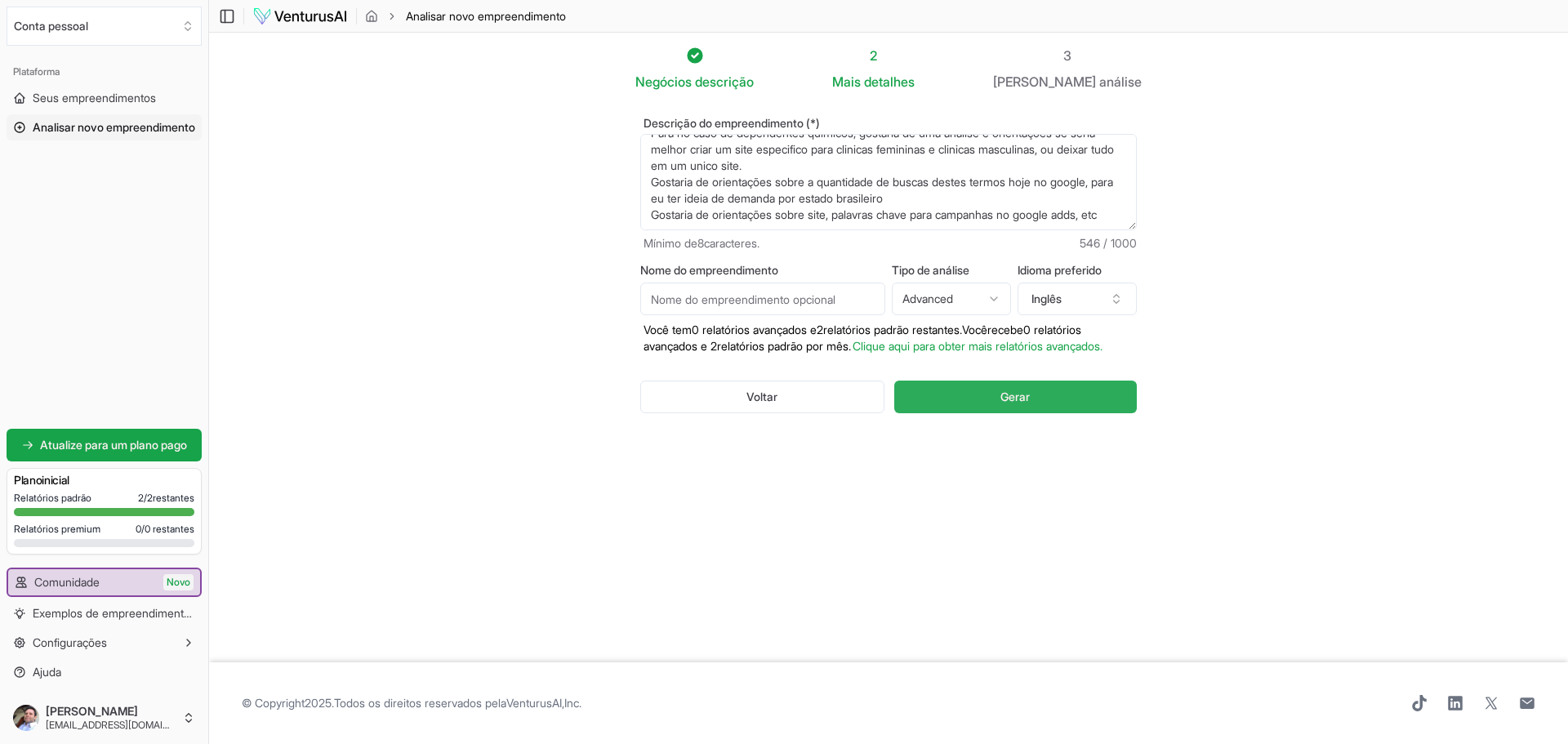
click at [1008, 404] on font "Gerar" at bounding box center [1015, 396] width 30 height 13
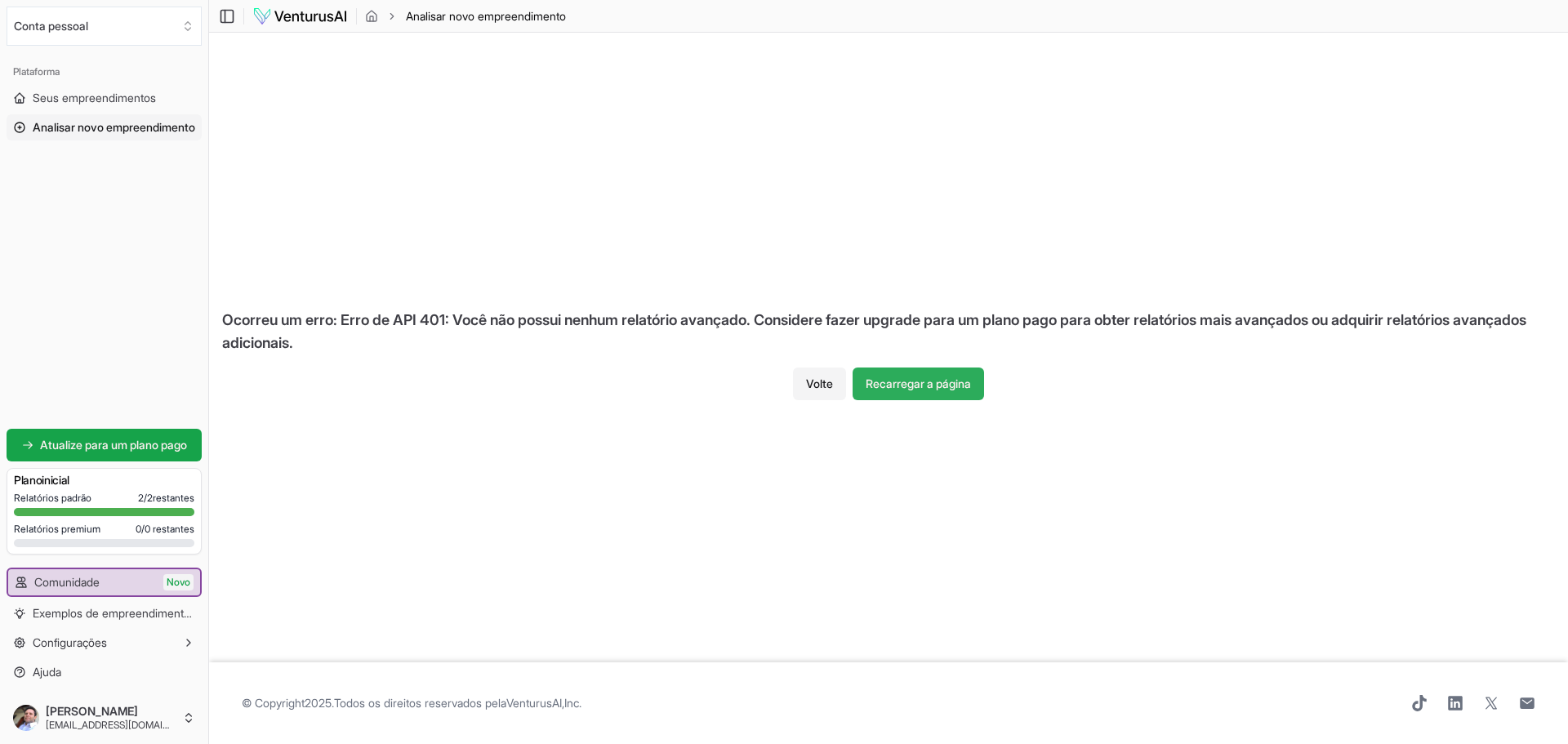
click at [956, 386] on font "Recarregar a página" at bounding box center [919, 384] width 105 height 13
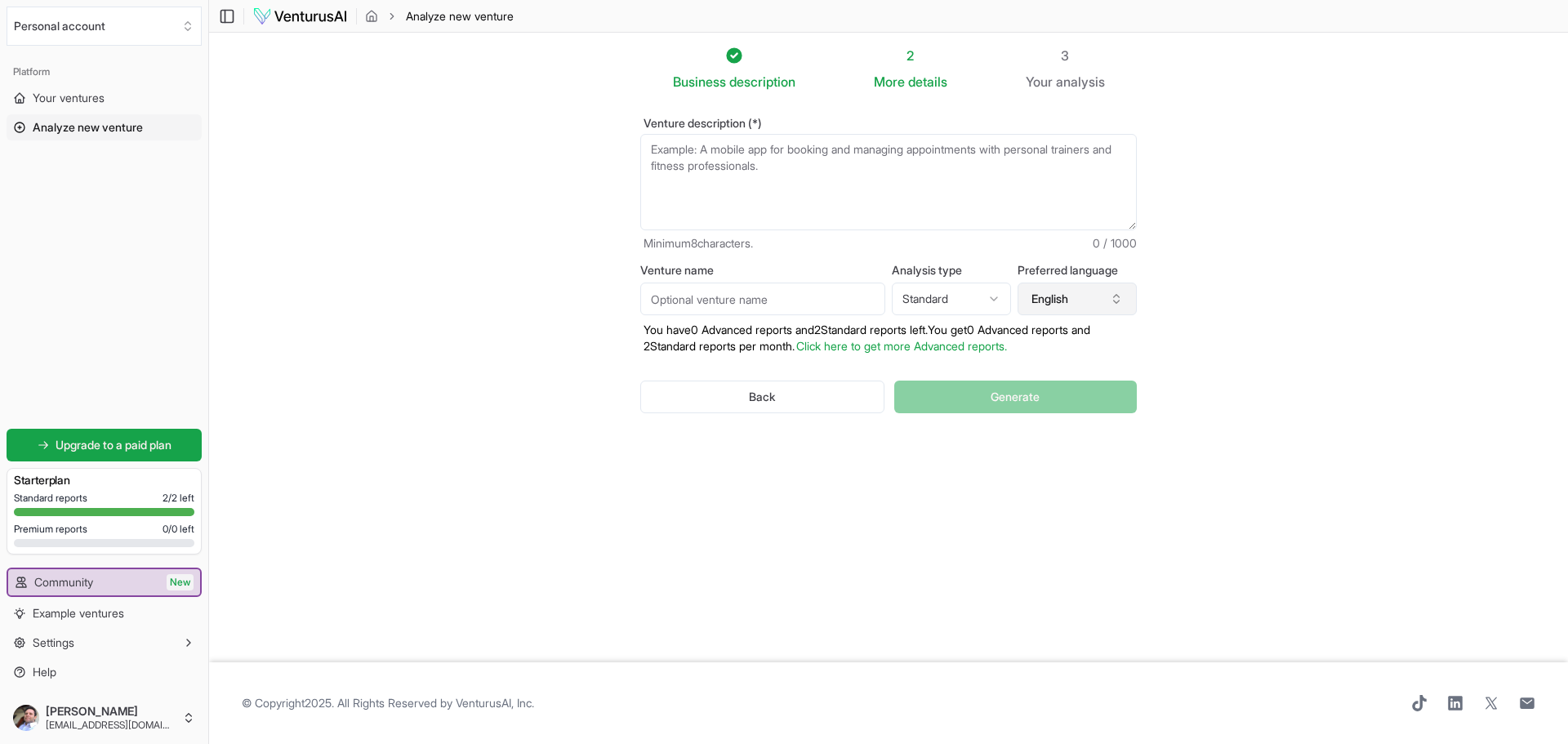
click at [1113, 300] on icon "button" at bounding box center [1116, 299] width 13 height 13
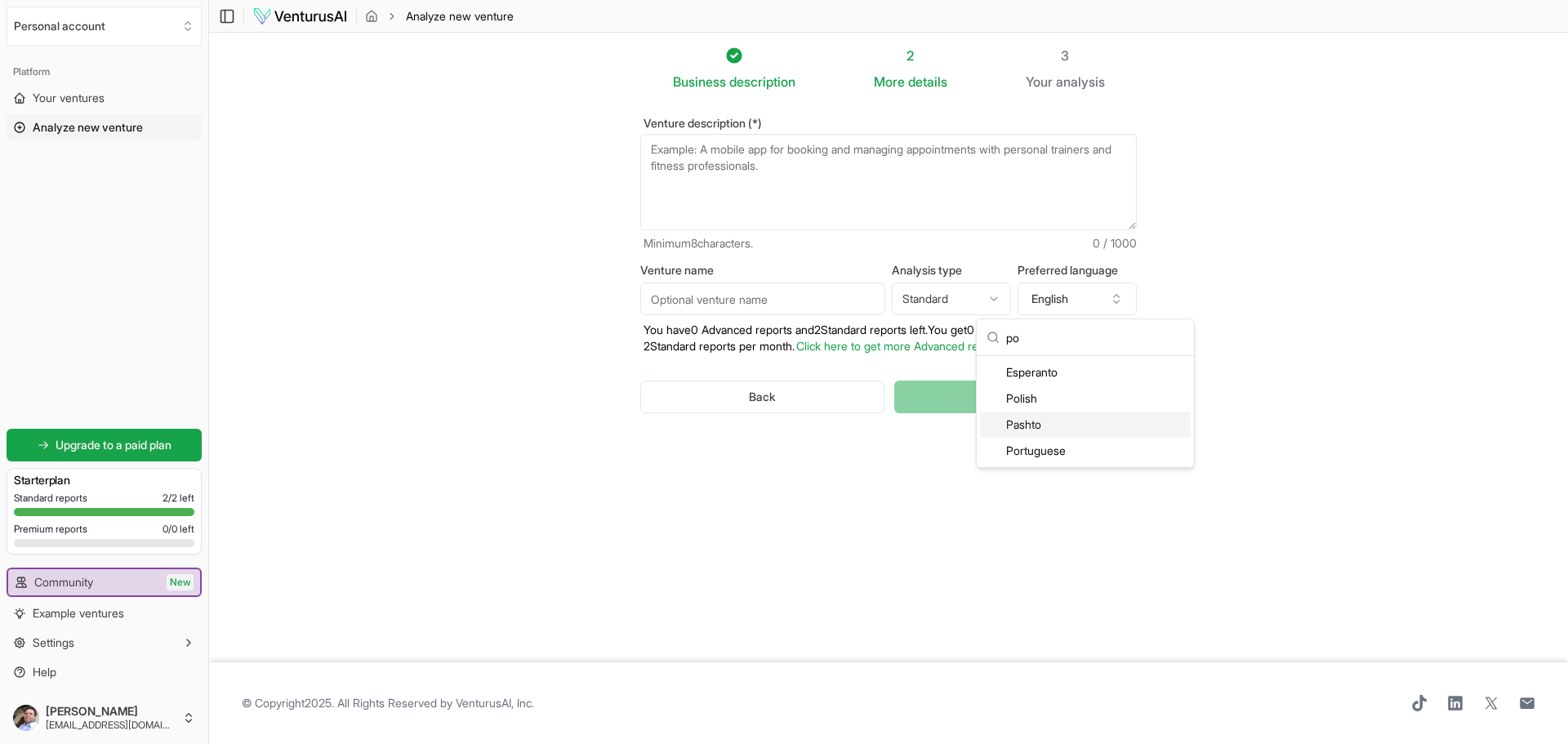
type input "po"
click at [1053, 450] on div "Portuguese" at bounding box center [1086, 450] width 211 height 26
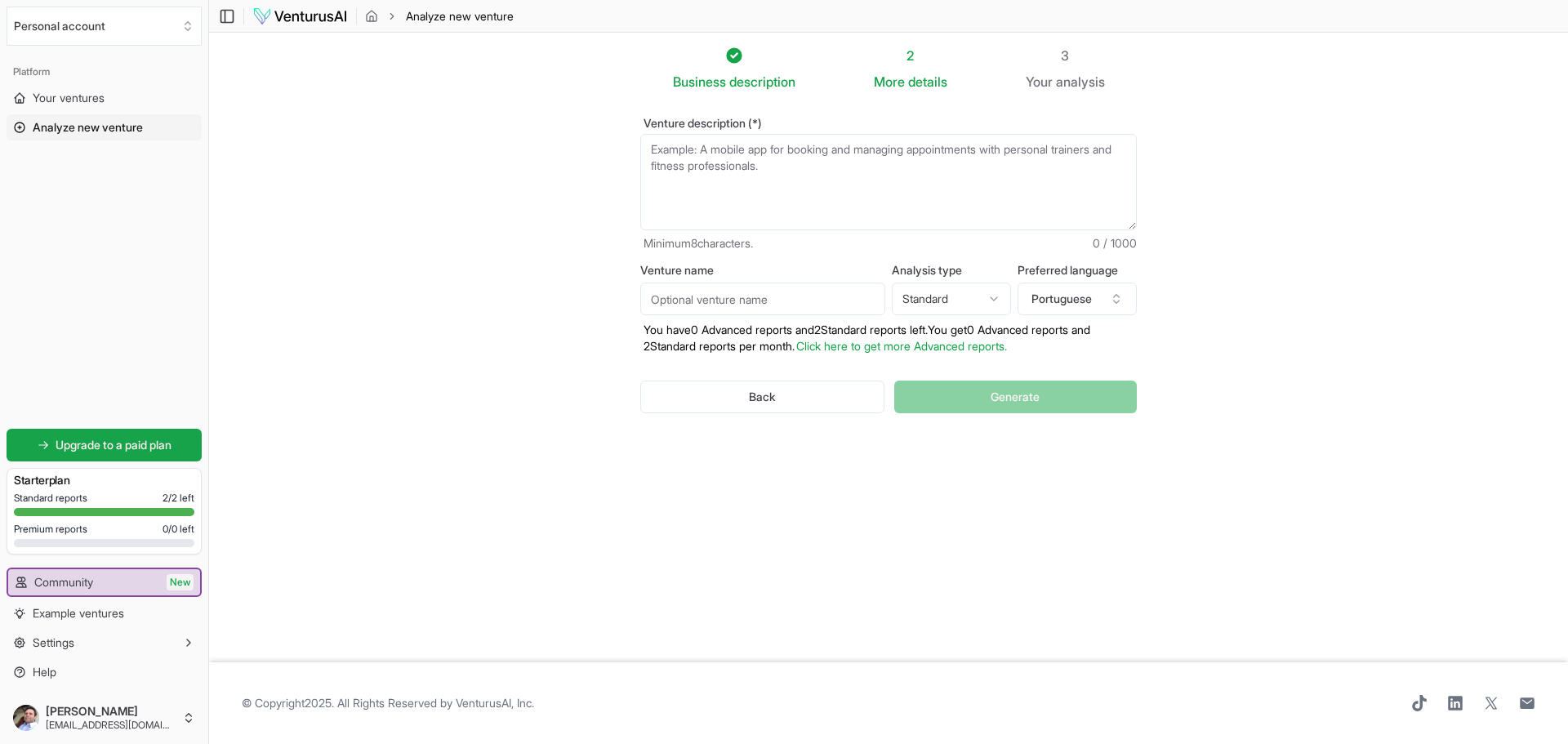
click at [816, 304] on input "Venture name" at bounding box center [762, 299] width 245 height 33
click at [771, 196] on textarea "Venture description (*)" at bounding box center [889, 182] width 497 height 96
click at [700, 155] on textarea "Venture description (*)" at bounding box center [889, 182] width 497 height 96
click at [819, 162] on textarea "estou montando um site para captação de pessoas interessadas em internação para…" at bounding box center [889, 182] width 497 height 96
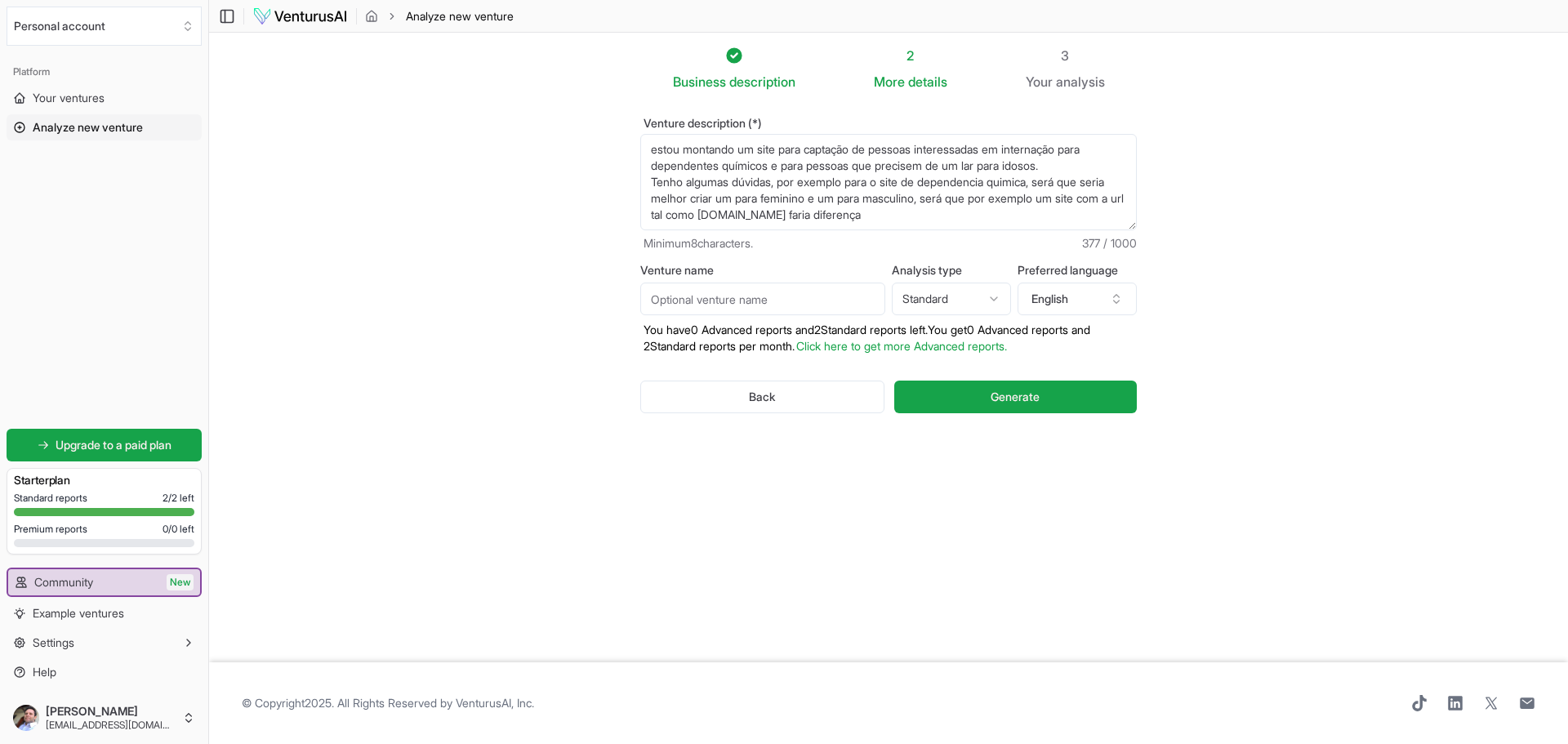
click at [986, 216] on textarea "estou montando um site para captação de pessoas interessadas em internação para…" at bounding box center [889, 182] width 497 height 96
drag, startPoint x: 948, startPoint y: 224, endPoint x: 603, endPoint y: 107, distance: 364.3
click at [603, 107] on section "Business description 2 More details 3 Your analysis Venture description (*) est…" at bounding box center [888, 347] width 1359 height 629
type textarea "estou montando um site para captação de pessoas interessadas em internação para…"
click at [1113, 305] on button "English" at bounding box center [1077, 299] width 119 height 33
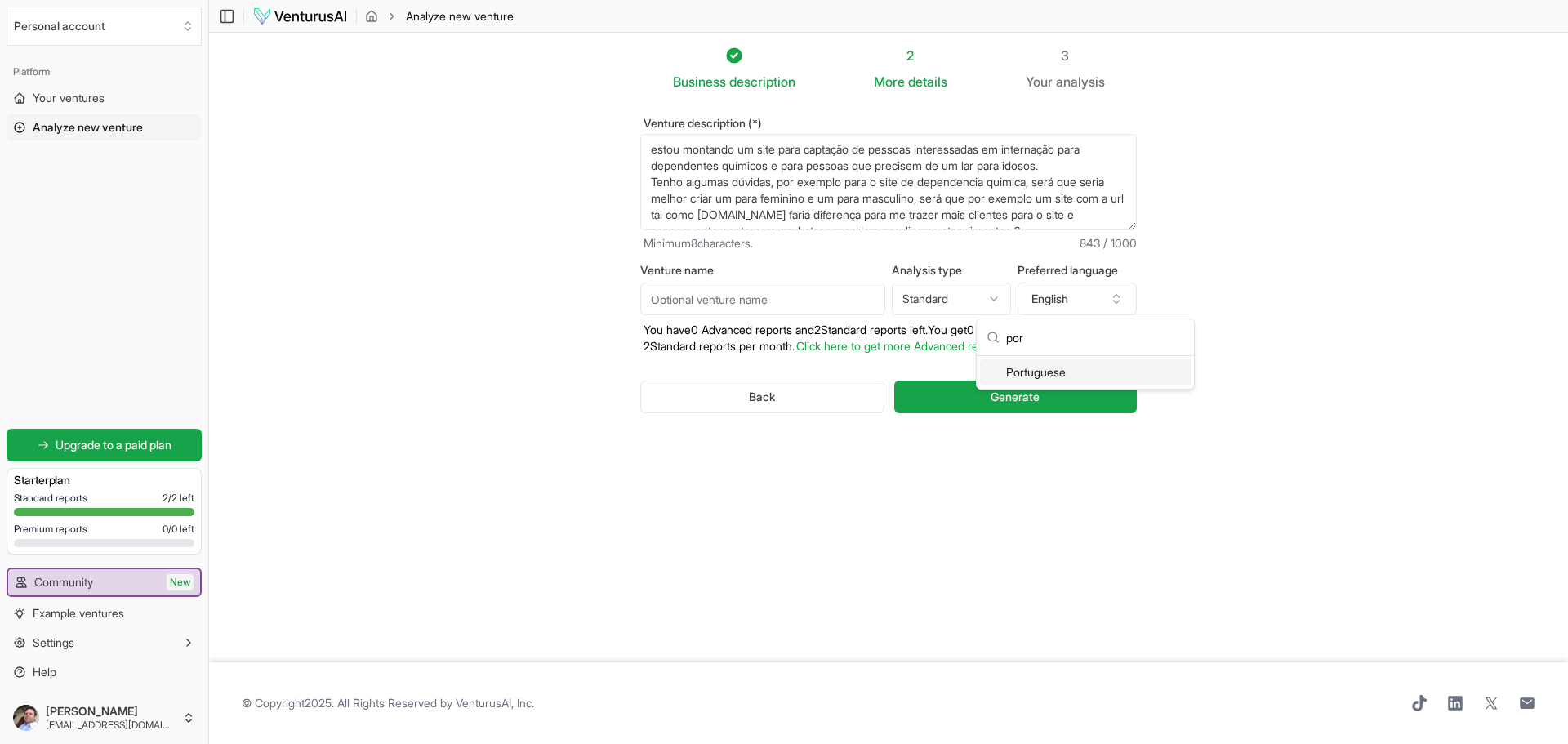
type input "por"
click at [1084, 373] on div "Portuguese" at bounding box center [1086, 372] width 211 height 26
click at [1059, 392] on button "Generate" at bounding box center [1015, 397] width 243 height 33
